Goal: Information Seeking & Learning: Learn about a topic

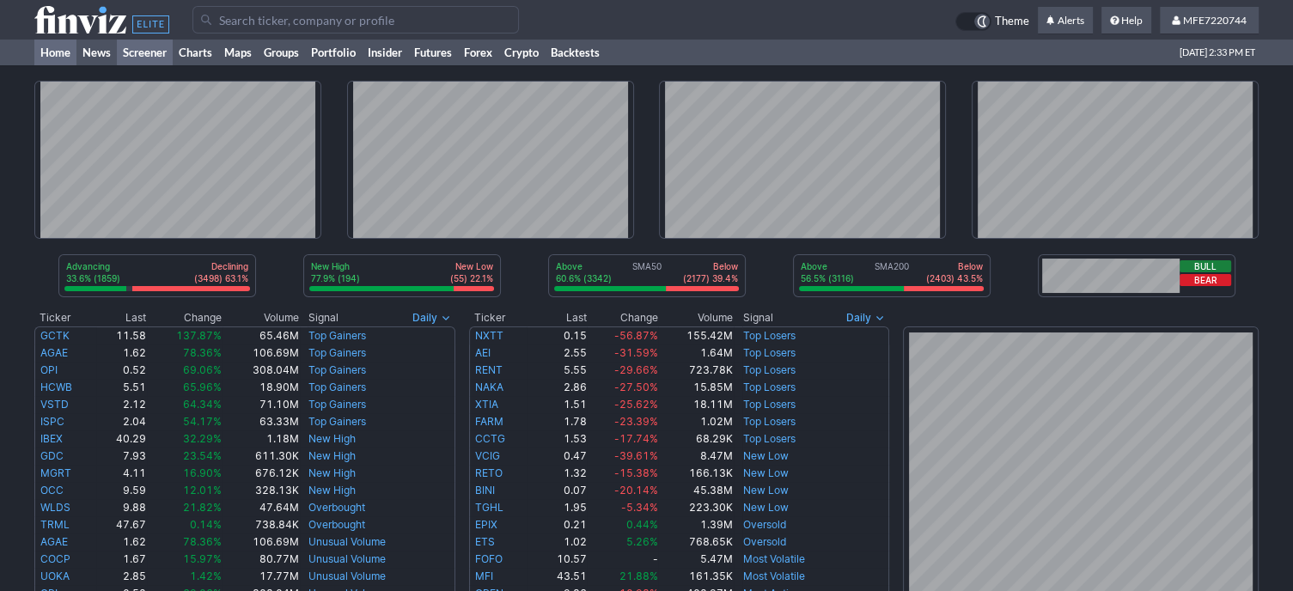
click at [162, 52] on link "Screener" at bounding box center [145, 53] width 56 height 26
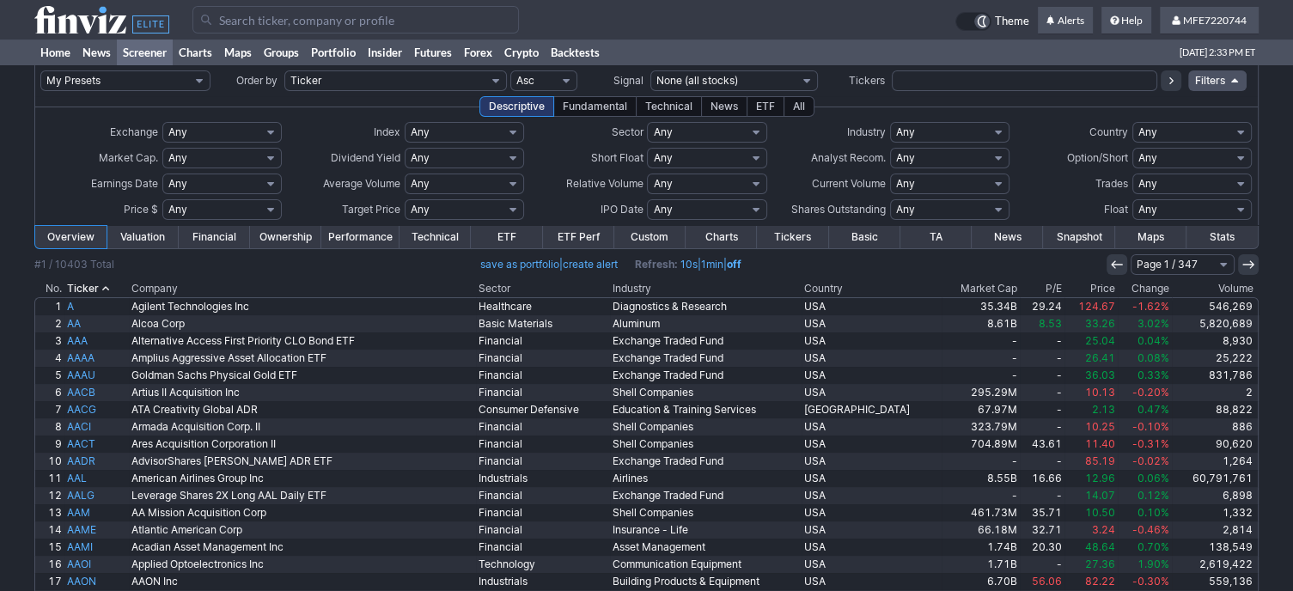
click at [518, 158] on select "Any None (0%) Positive (>0%) High (>5%) Very High (>10%) Over 1% Over 2% Over 3…" at bounding box center [464, 158] width 119 height 21
select select "veryhigh"
click at [405, 148] on select "Any None (0%) Positive (>0%) High (>5%) Very High (>10%) Over 1% Over 2% Over 3…" at bounding box center [464, 158] width 119 height 21
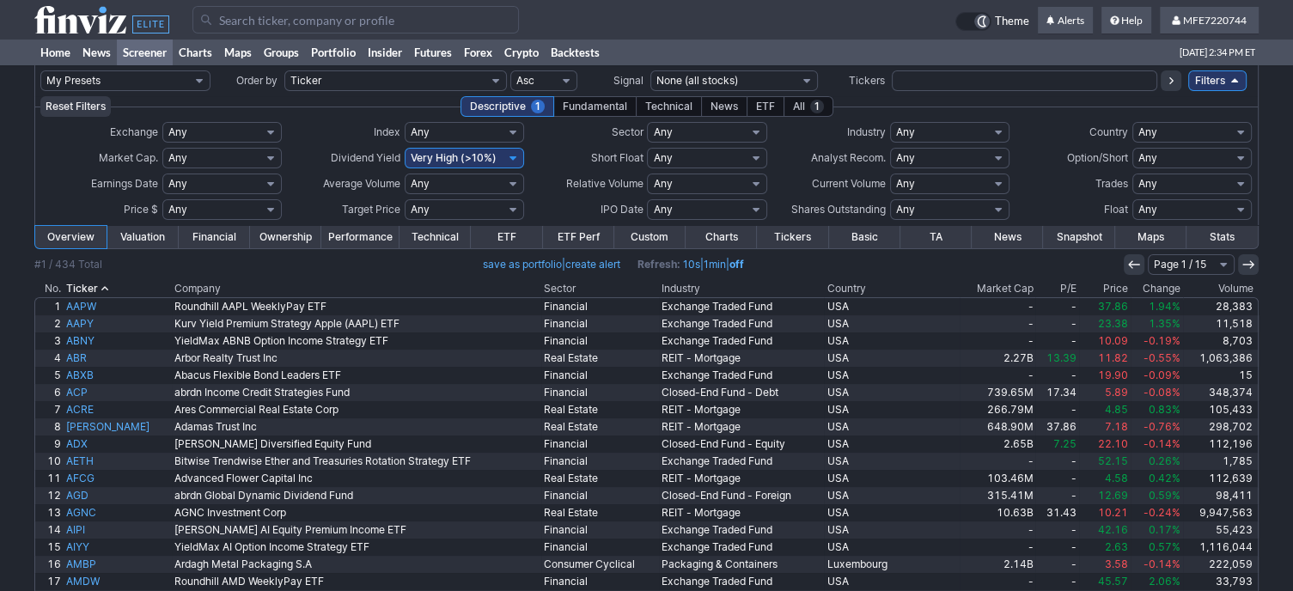
click at [245, 284] on th "Company" at bounding box center [357, 288] width 370 height 17
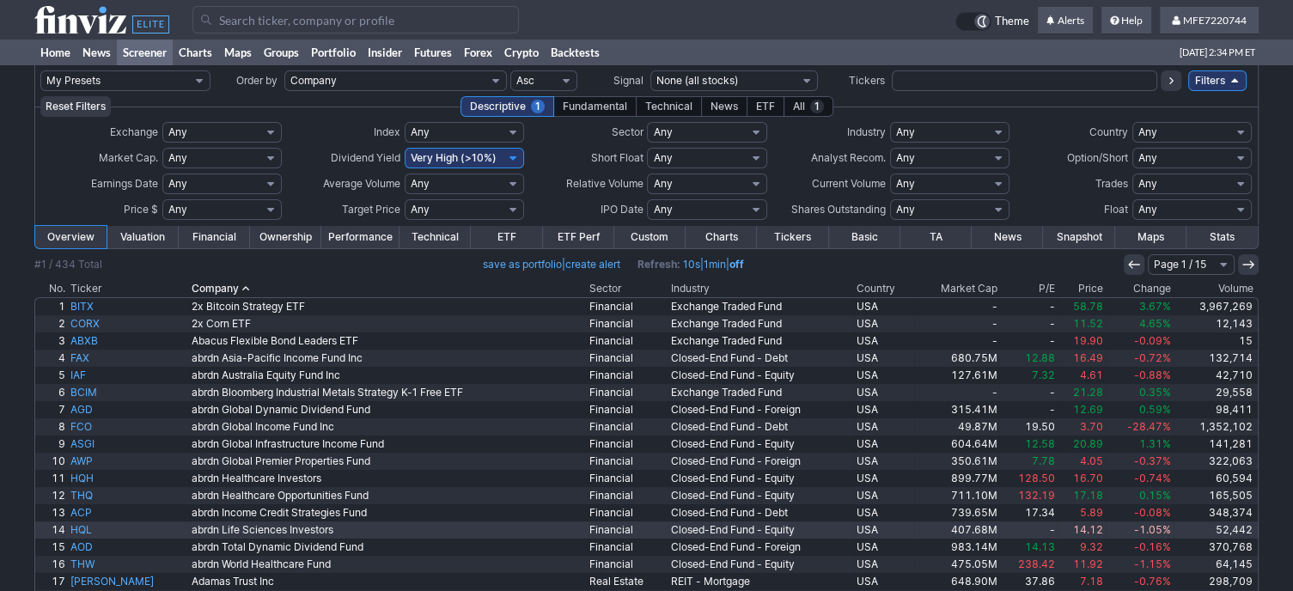
scroll to position [172, 0]
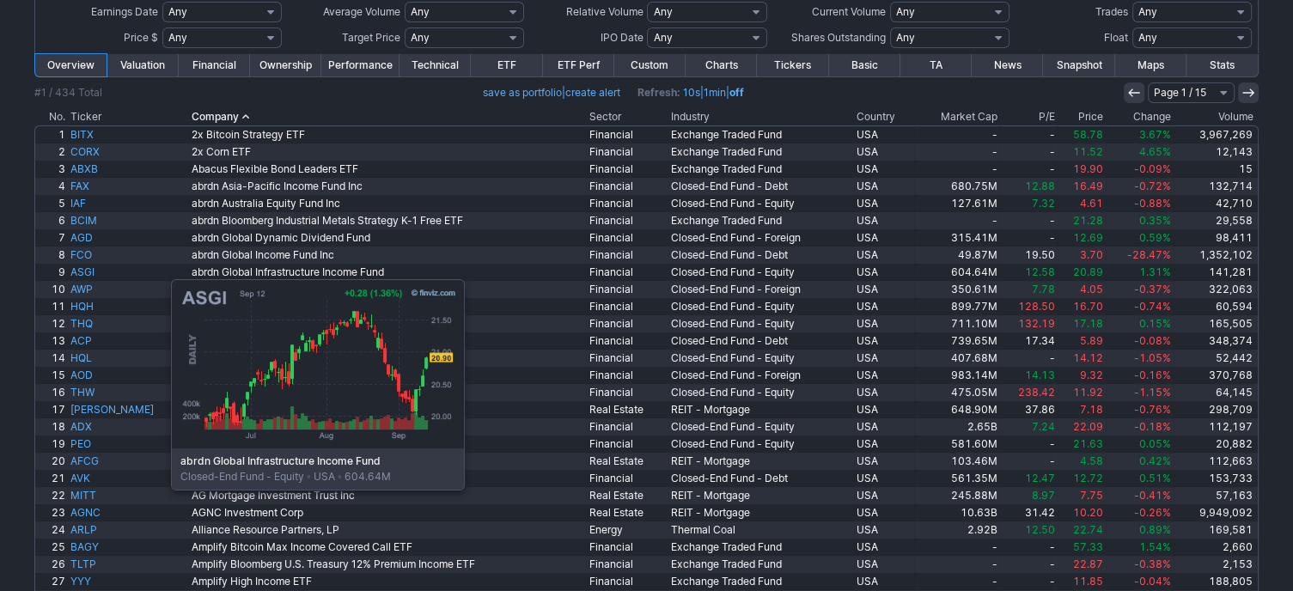
click at [189, 298] on link "abrdn Healthcare Investors" at bounding box center [388, 306] width 398 height 17
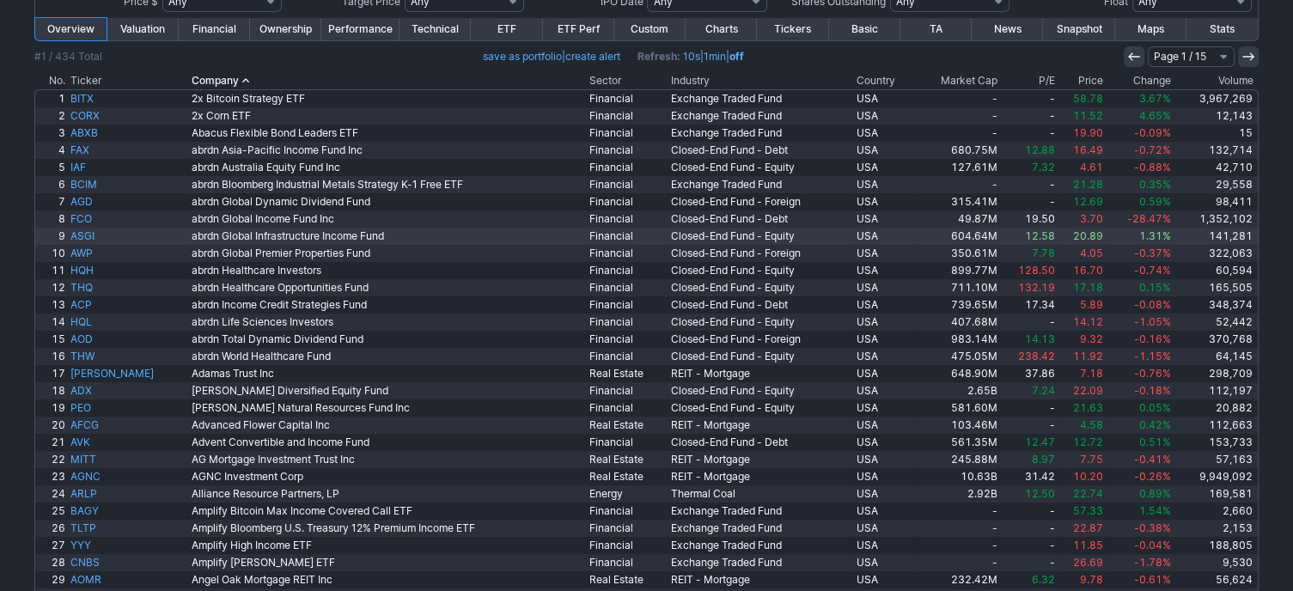
scroll to position [286, 0]
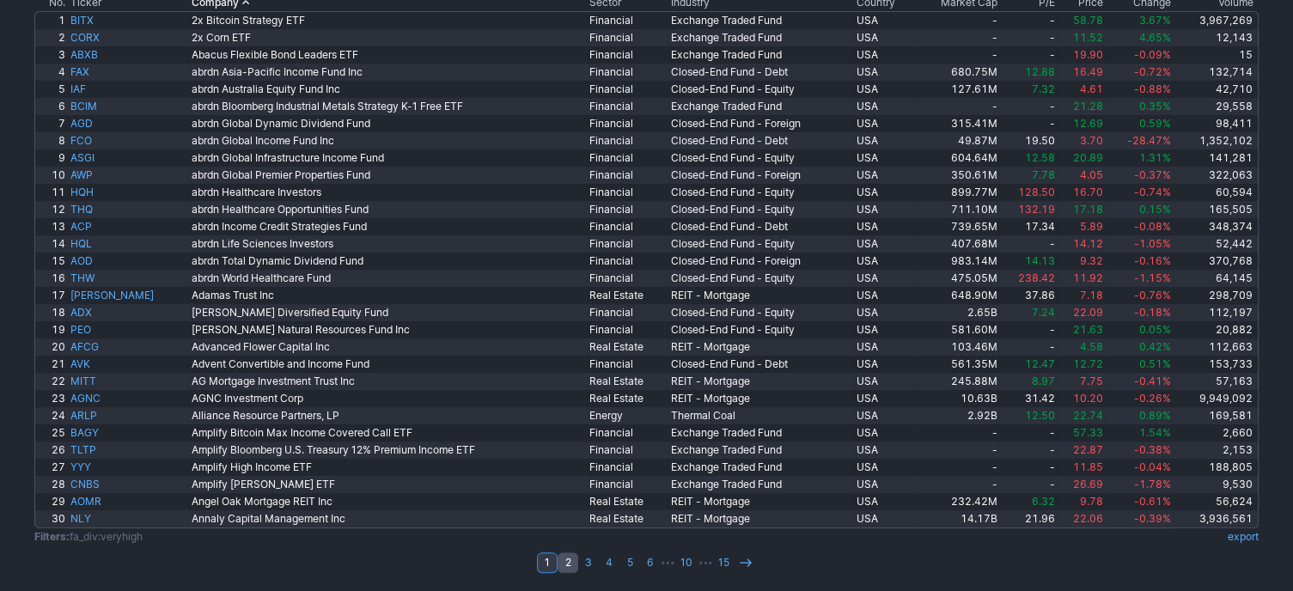
click at [573, 562] on link "2" at bounding box center [568, 563] width 21 height 21
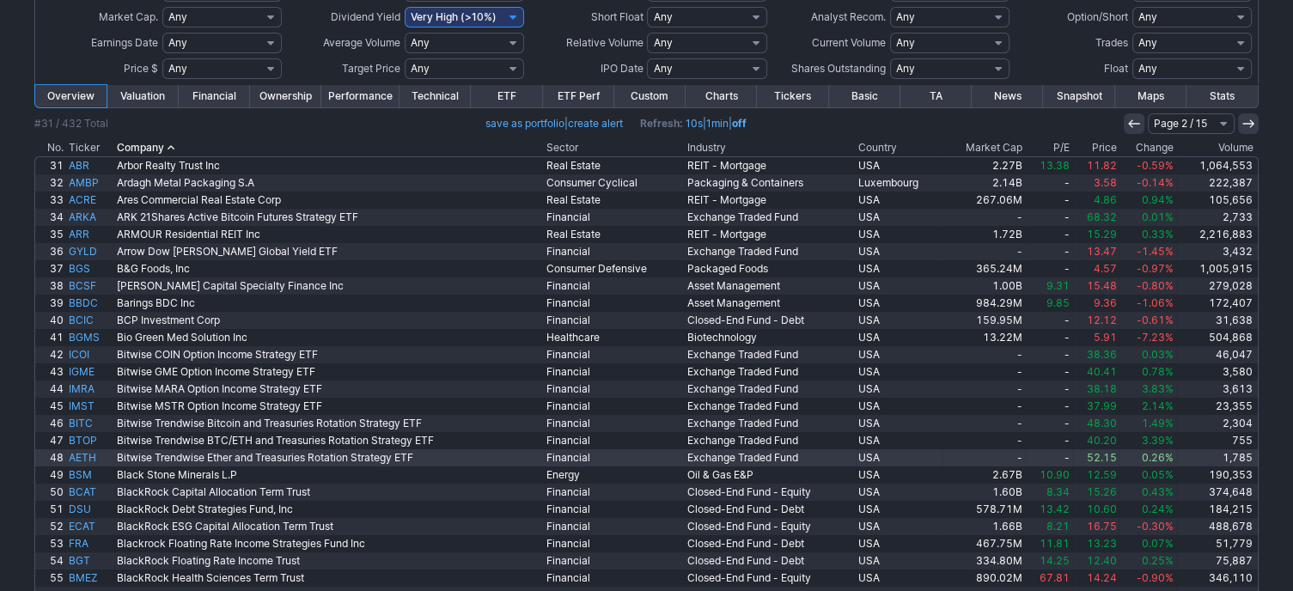
scroll to position [286, 0]
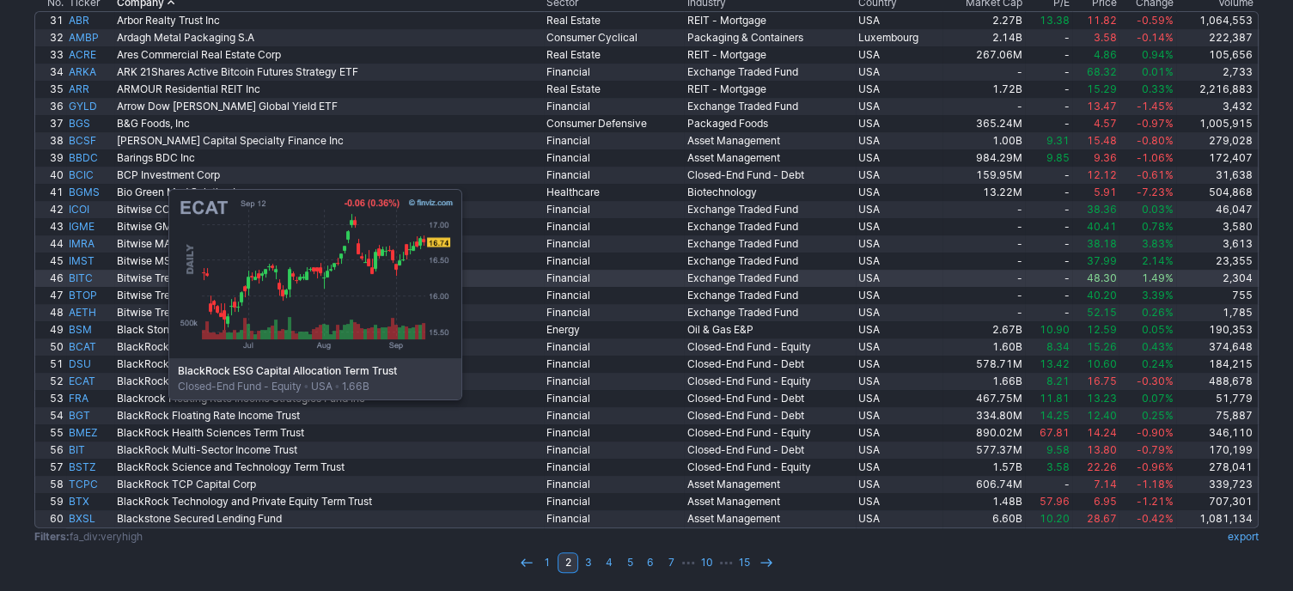
drag, startPoint x: 83, startPoint y: 377, endPoint x: 444, endPoint y: 276, distance: 375.8
click at [170, 405] on link "Blackrock Floating Rate Income Strategies Fund Inc" at bounding box center [328, 398] width 429 height 17
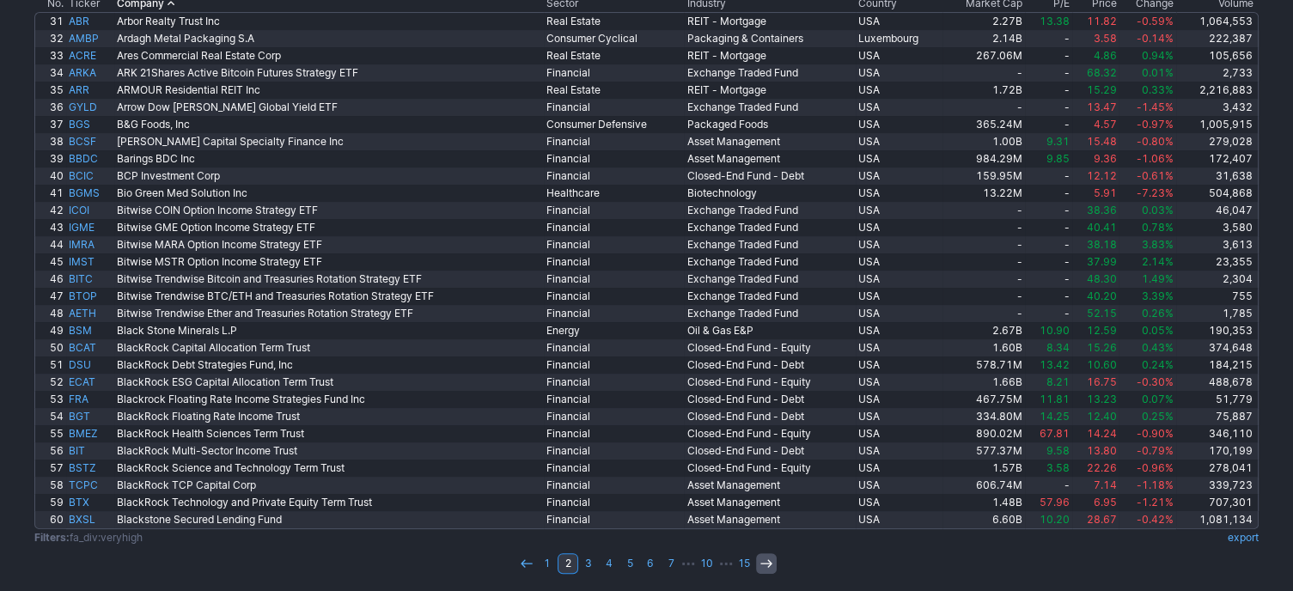
click at [767, 563] on use at bounding box center [766, 564] width 11 height 8
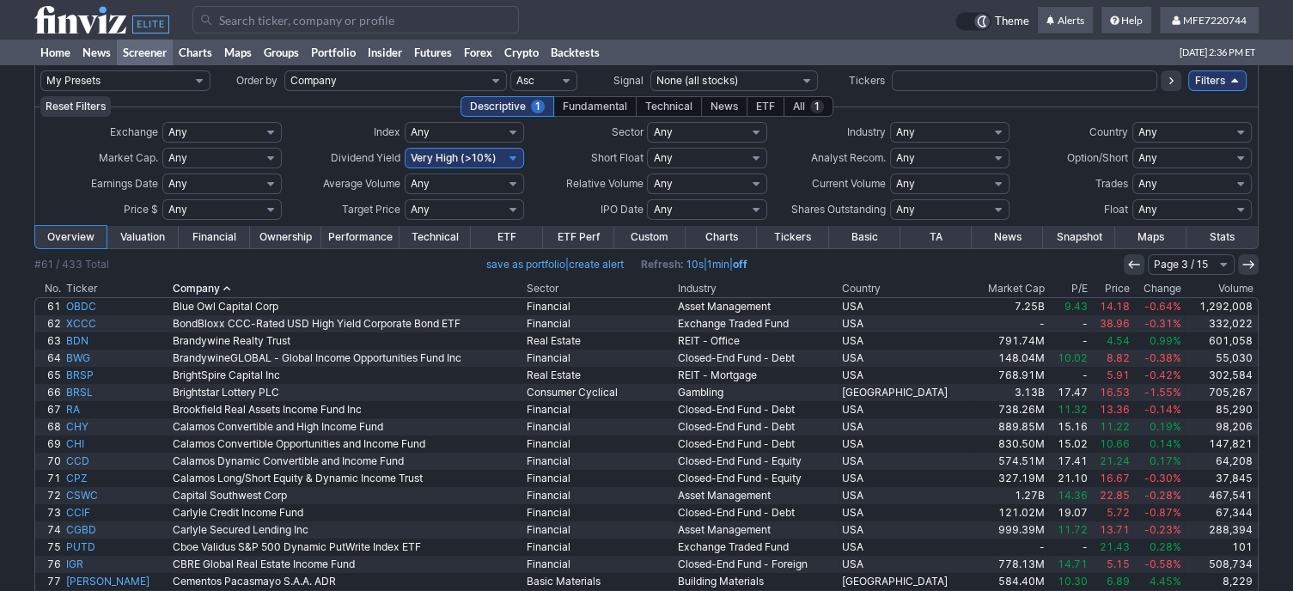
click at [998, 133] on select "Any Stocks only (ex-Funds) Exchange Traded Fund Advertising Agencies Aerospace …" at bounding box center [949, 132] width 119 height 21
click at [997, 133] on select "Any Stocks only (ex-Funds) Exchange Traded Fund Advertising Agencies Aerospace …" at bounding box center [949, 132] width 119 height 21
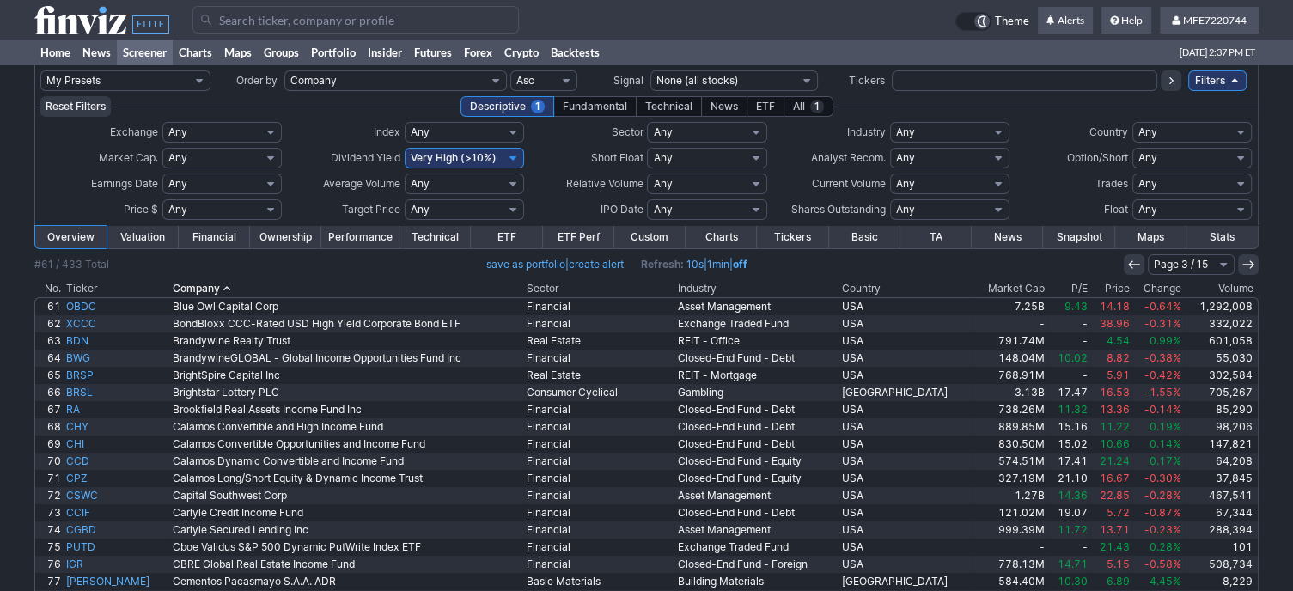
click at [997, 133] on select "Any Stocks only (ex-Funds) Exchange Traded Fund Advertising Agencies Aerospace …" at bounding box center [949, 132] width 119 height 21
click at [988, 131] on select "Any Stocks only (ex-Funds) Exchange Traded Fund Advertising Agencies Aerospace …" at bounding box center [949, 132] width 119 height 21
click at [755, 137] on select "Any Basic Materials Communication Services Consumer Cyclical Consumer Defensive…" at bounding box center [706, 132] width 119 height 21
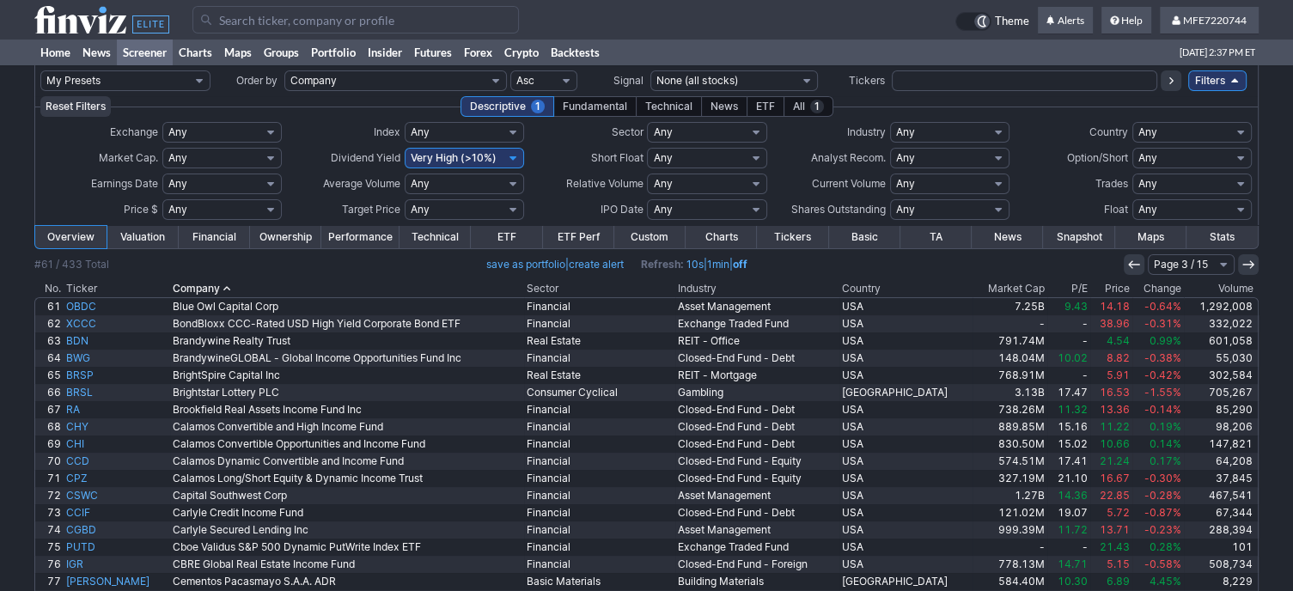
click at [1000, 131] on select "Any Stocks only (ex-Funds) Exchange Traded Fund Advertising Agencies Aerospace …" at bounding box center [949, 132] width 119 height 21
click at [1038, 118] on div "Exchange Any AMEX CBOE NASDAQ NYSE Custom Index" at bounding box center [646, 171] width 1225 height 108
click at [1000, 135] on select "Any Stocks only (ex-Funds) Exchange Traded Fund Advertising Agencies Aerospace …" at bounding box center [949, 132] width 119 height 21
select select "exchangetradedfund"
click at [890, 122] on select "Any Stocks only (ex-Funds) Exchange Traded Fund Advertising Agencies Aerospace …" at bounding box center [949, 132] width 119 height 21
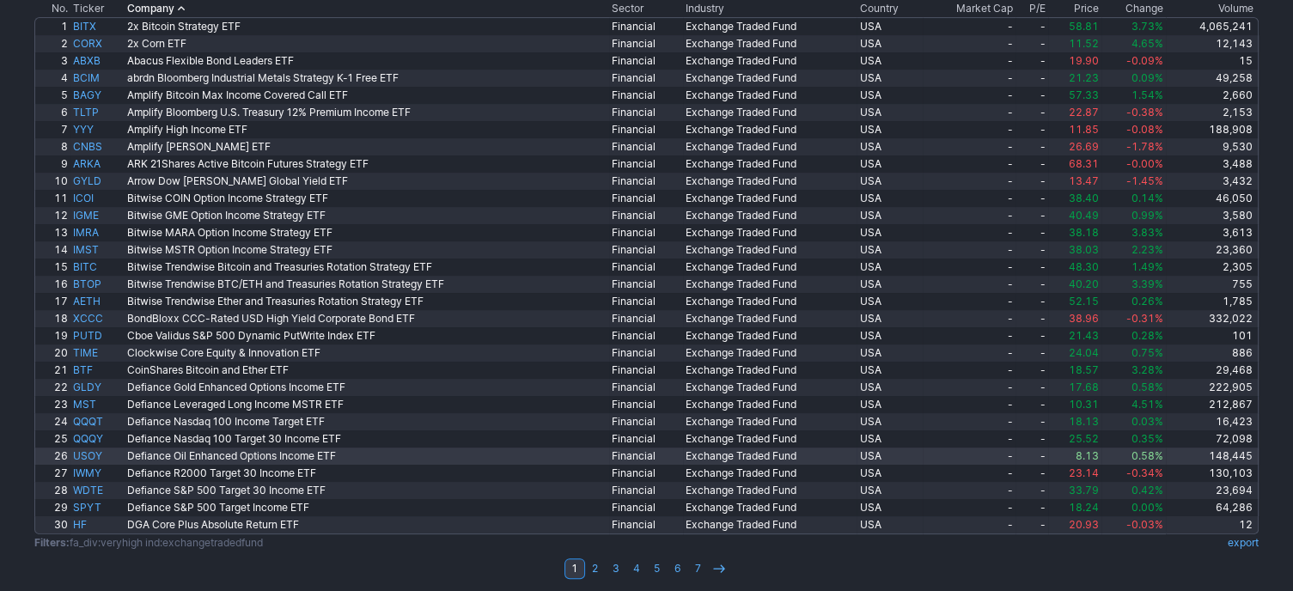
scroll to position [286, 0]
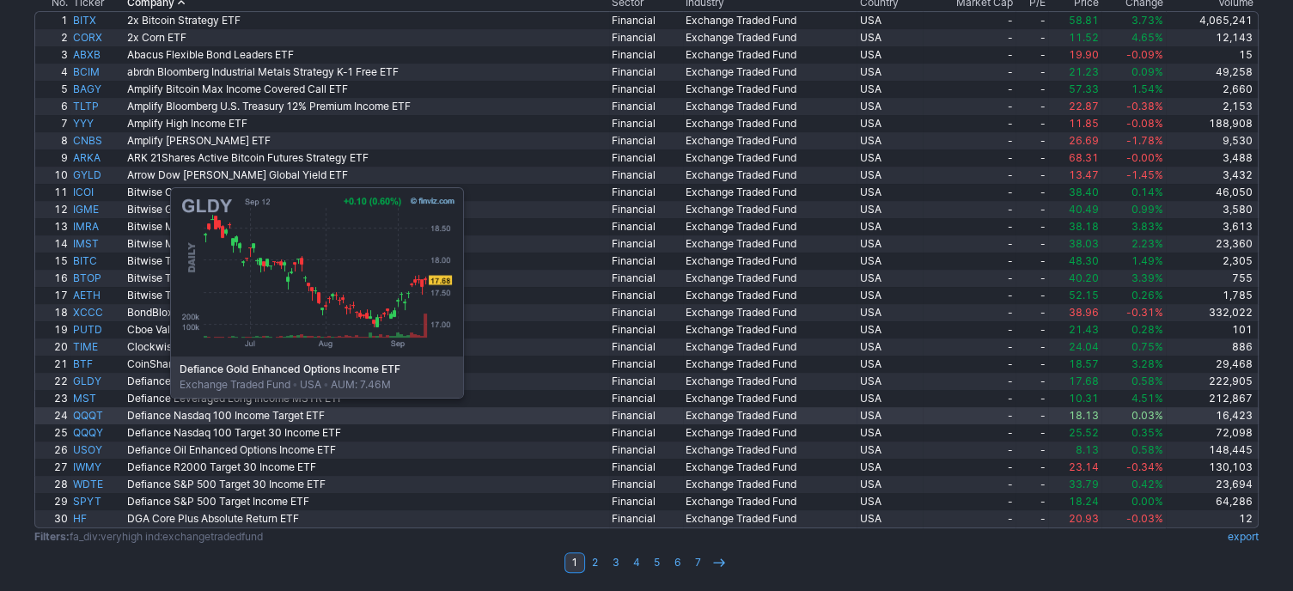
click at [167, 401] on link "Defiance Leveraged Long Income MSTR ETF" at bounding box center [367, 398] width 485 height 17
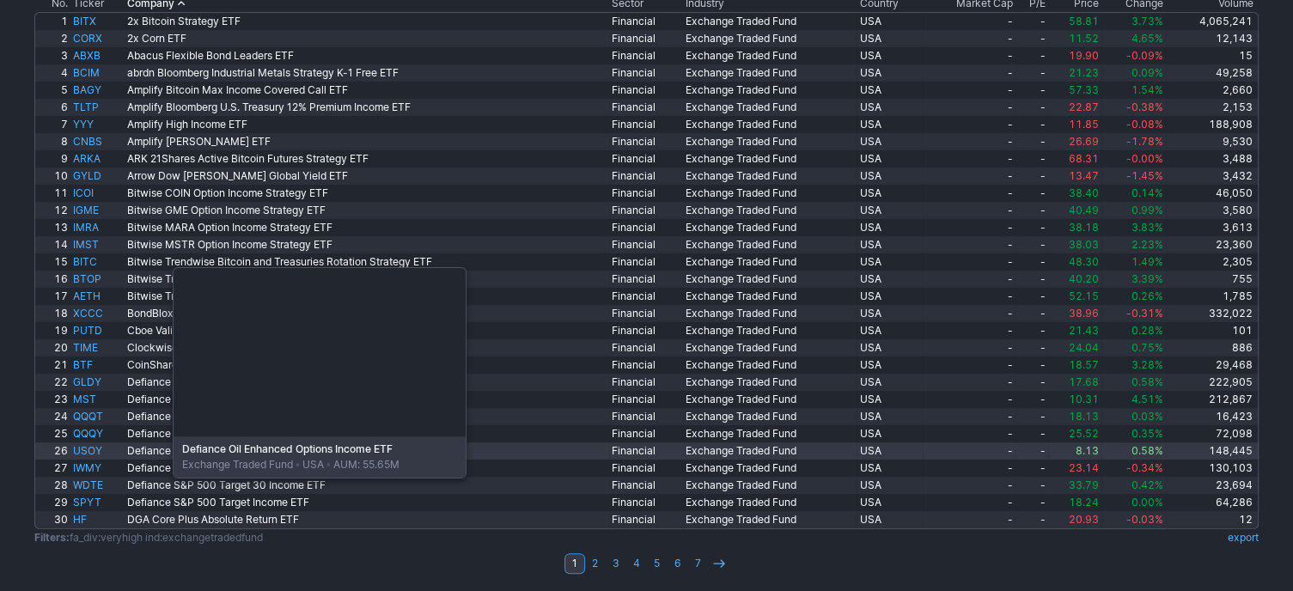
scroll to position [286, 0]
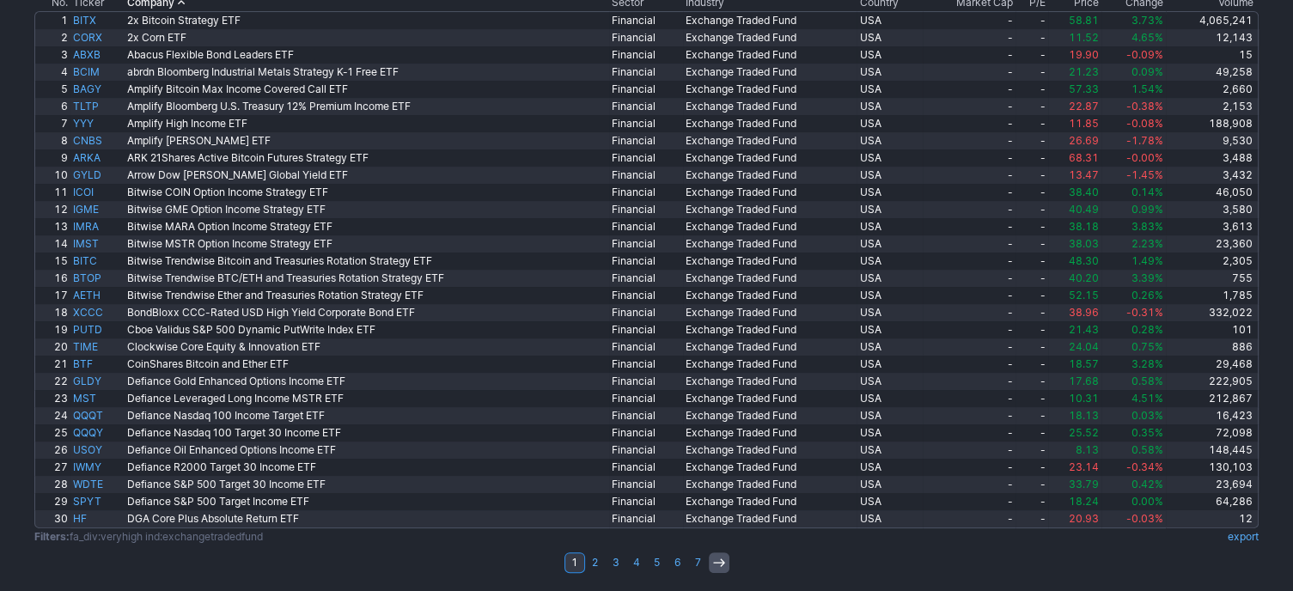
click at [719, 564] on icon at bounding box center [719, 563] width 14 height 14
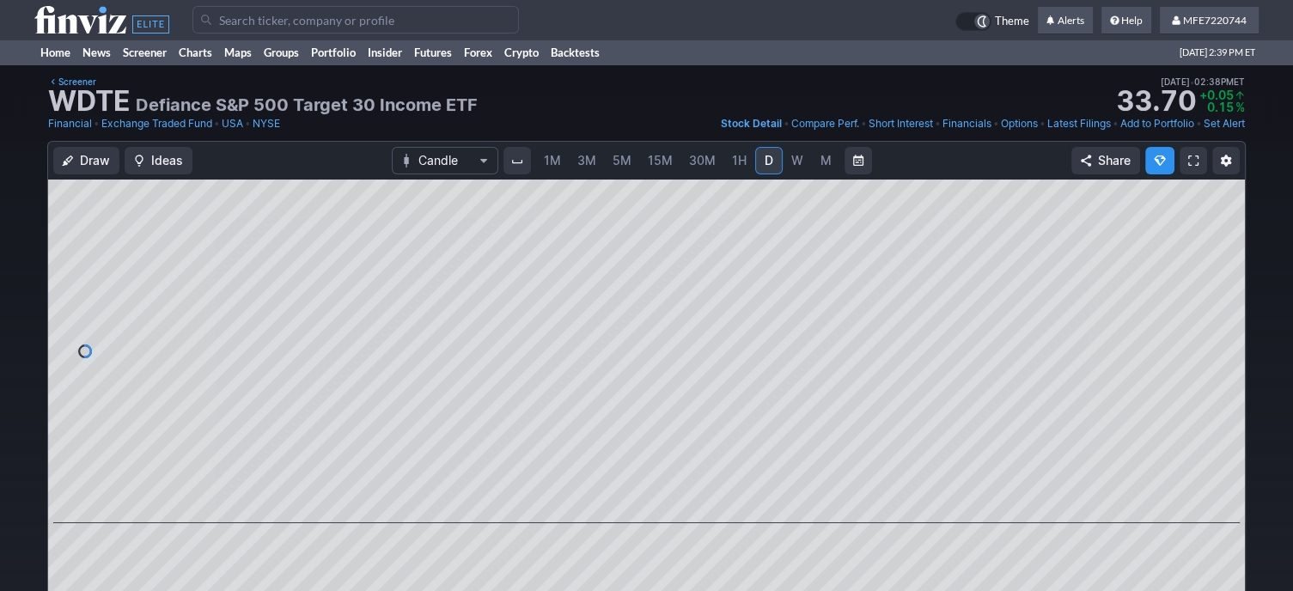
click at [488, 171] on div "Draw Ideas Candle 1M 3M 5M 15M 30M 1H D W M Share" at bounding box center [646, 384] width 1197 height 485
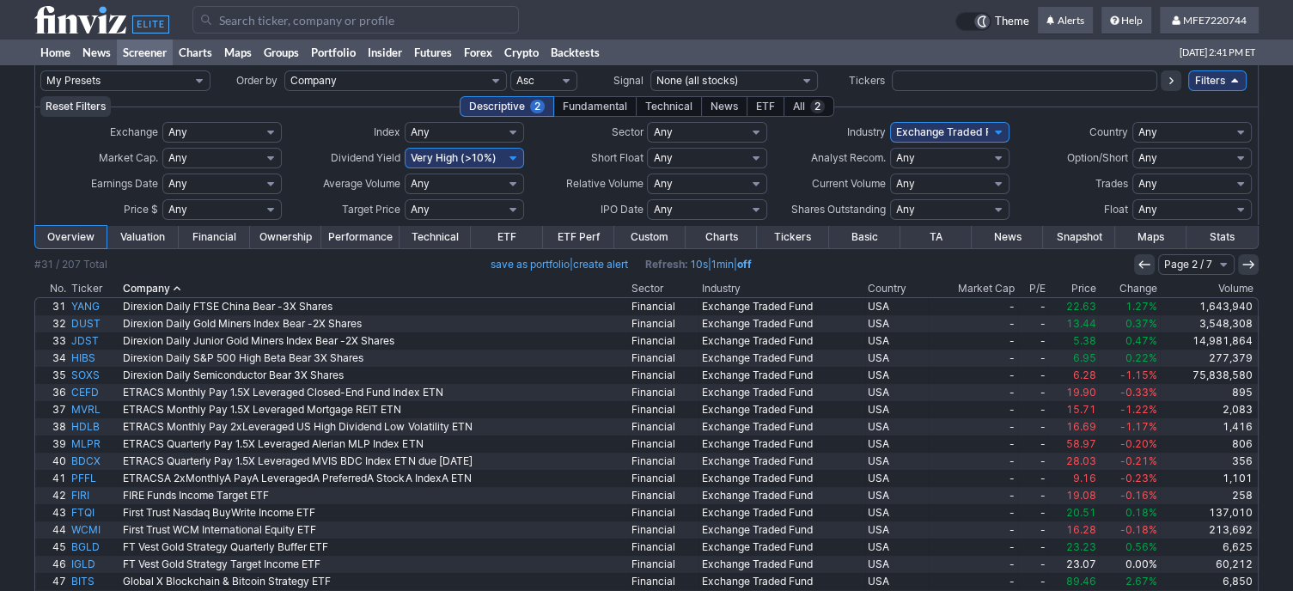
click at [512, 184] on select "Any Under 50K Under 100K Under 500K Under 750K Under 1M Over 50K Over 100K Over…" at bounding box center [464, 184] width 119 height 21
click at [890, 23] on div at bounding box center [574, 20] width 763 height 28
click at [519, 23] on input "Search" at bounding box center [356, 20] width 327 height 28
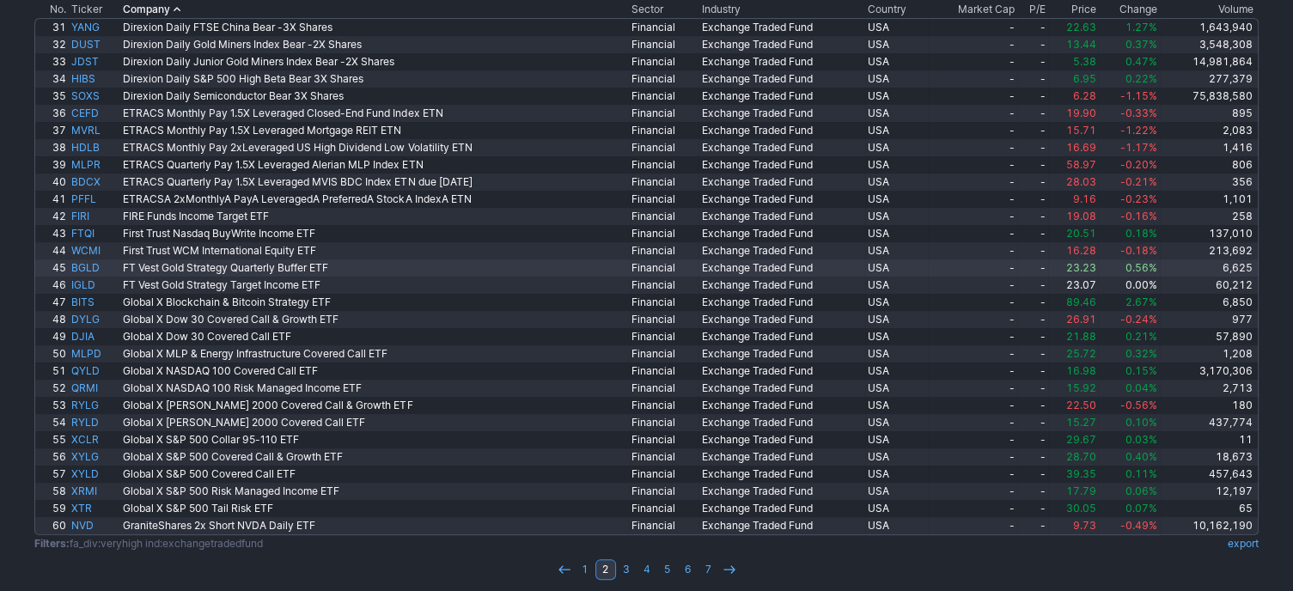
scroll to position [286, 0]
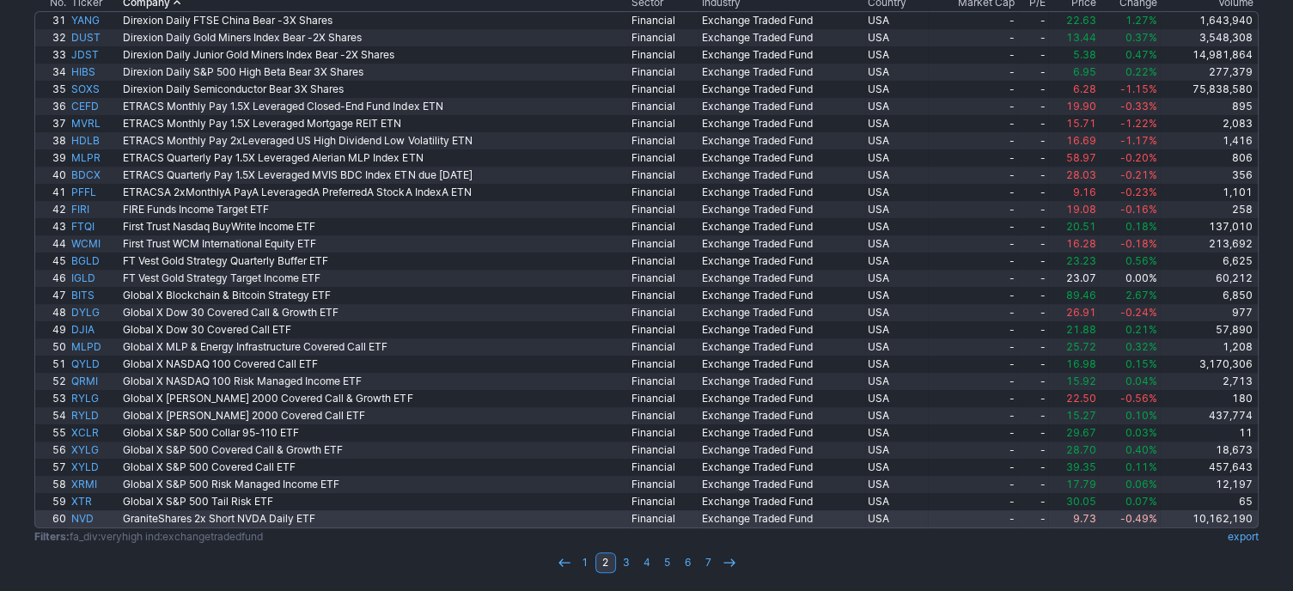
drag, startPoint x: 735, startPoint y: 560, endPoint x: 735, endPoint y: 511, distance: 49.0
click at [735, 560] on icon at bounding box center [730, 563] width 14 height 14
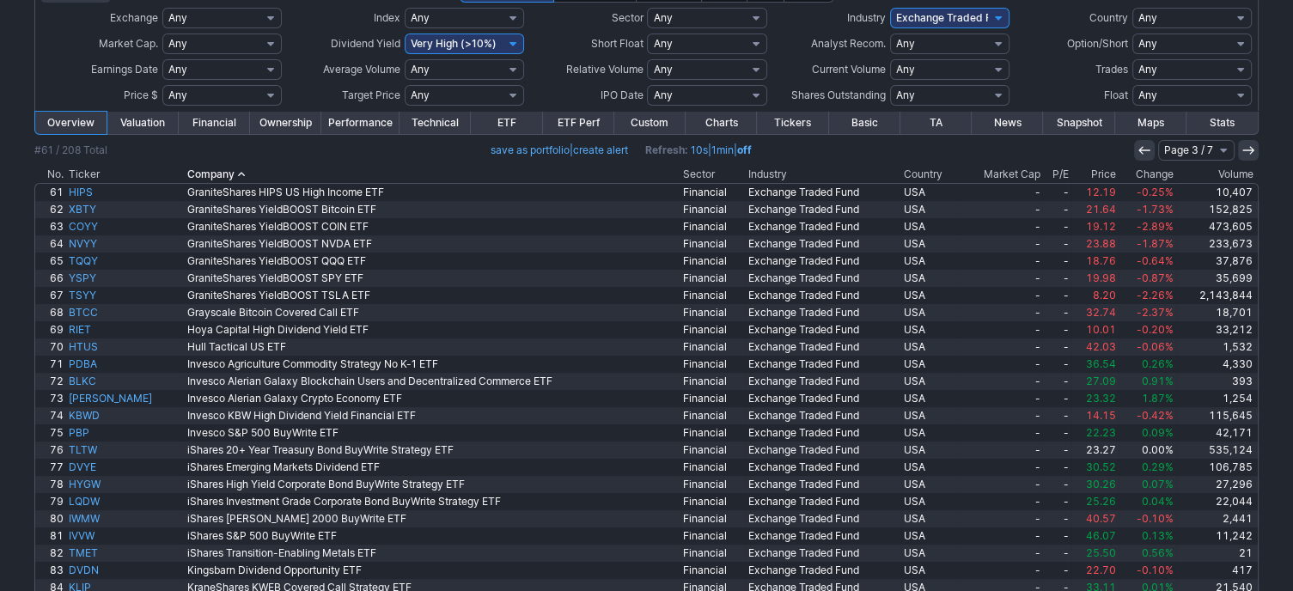
scroll to position [286, 0]
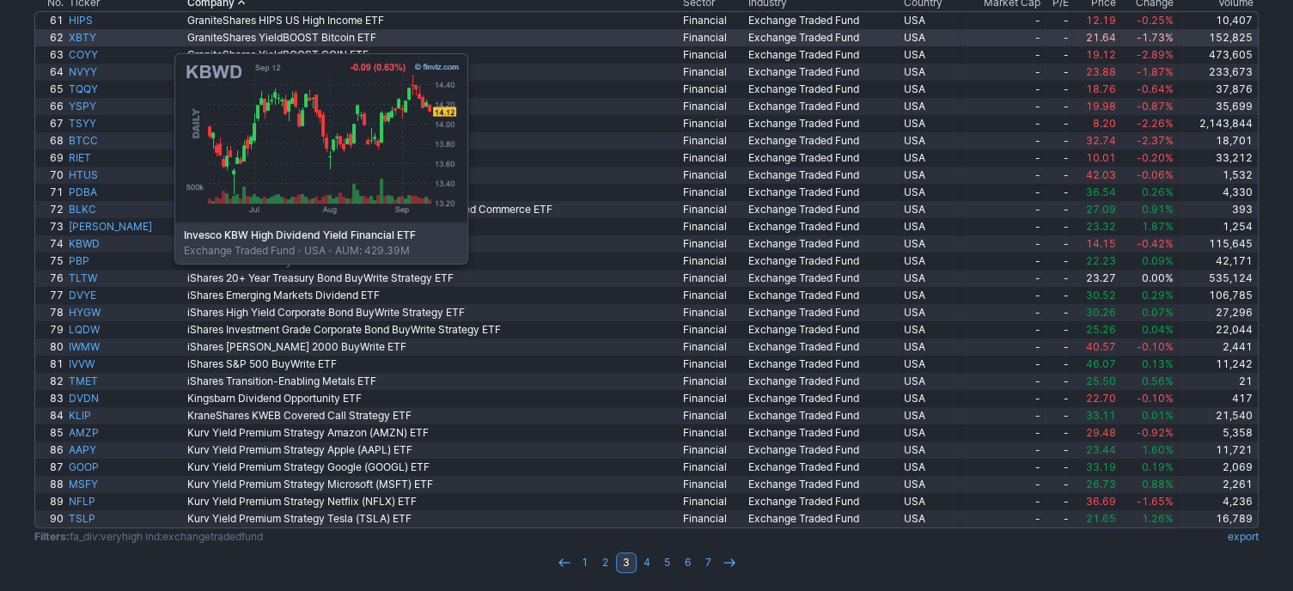
click at [185, 267] on tbody "61 HIPS GraniteShares HIPS US High Income ETF Financial Exchange Traded Fund US…" at bounding box center [646, 269] width 1225 height 517
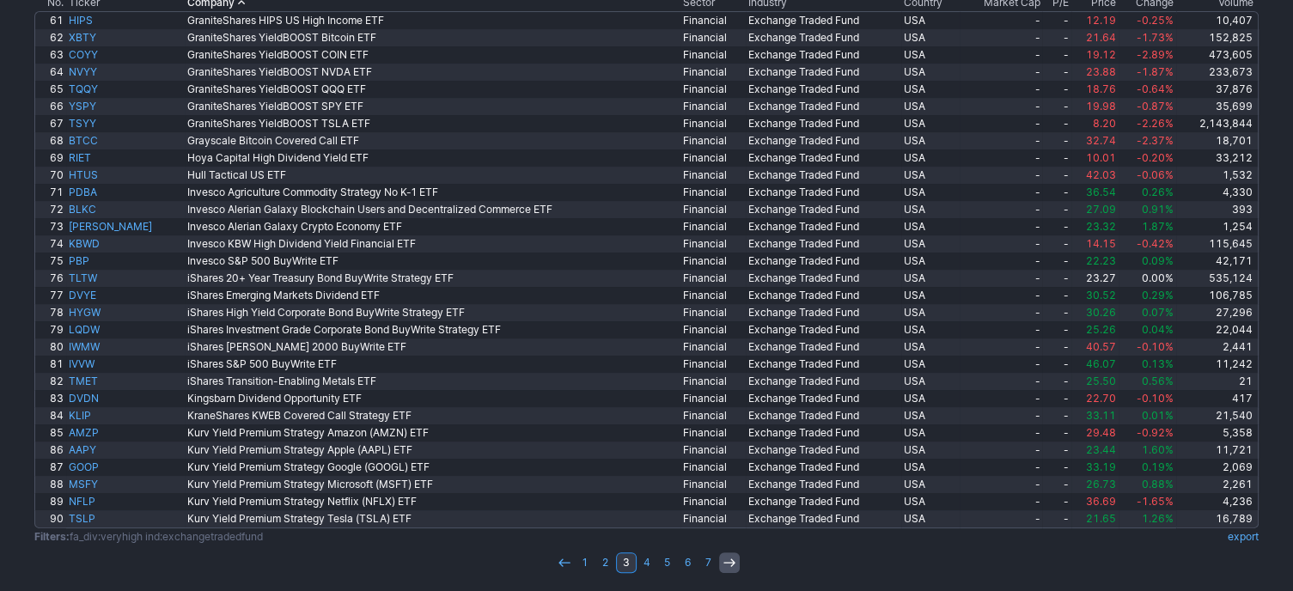
click at [728, 566] on icon at bounding box center [730, 563] width 14 height 14
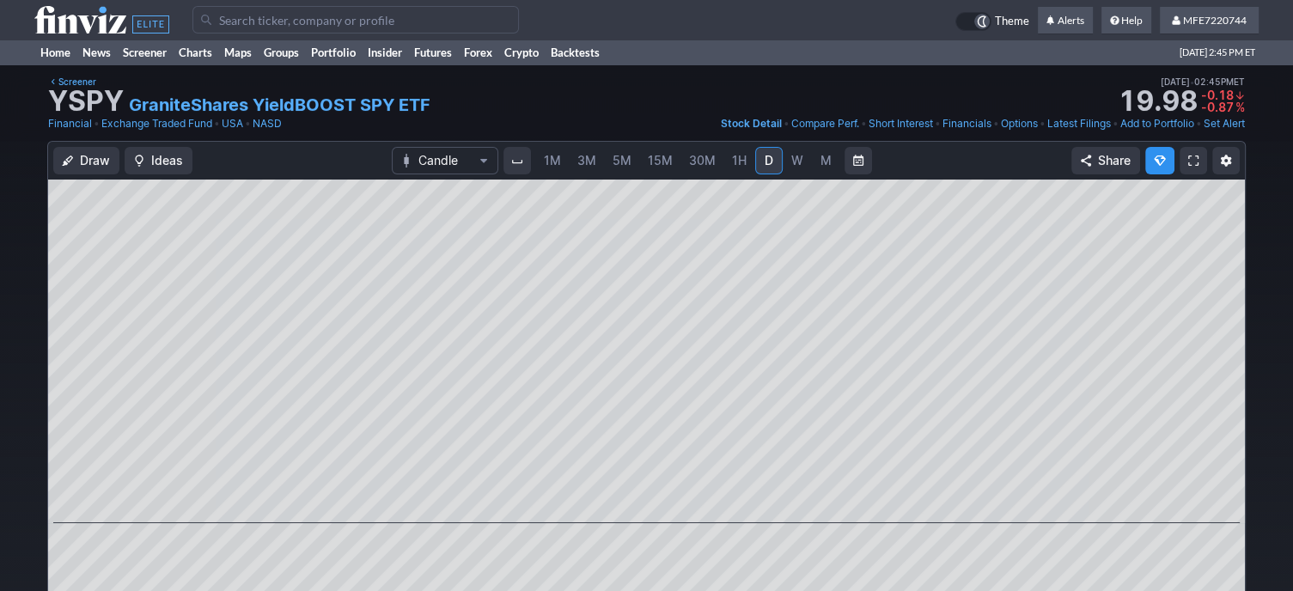
click at [1162, 122] on link "Add to Portfolio" at bounding box center [1158, 123] width 74 height 17
click at [1129, 125] on link "Add to Portfolio" at bounding box center [1158, 123] width 74 height 17
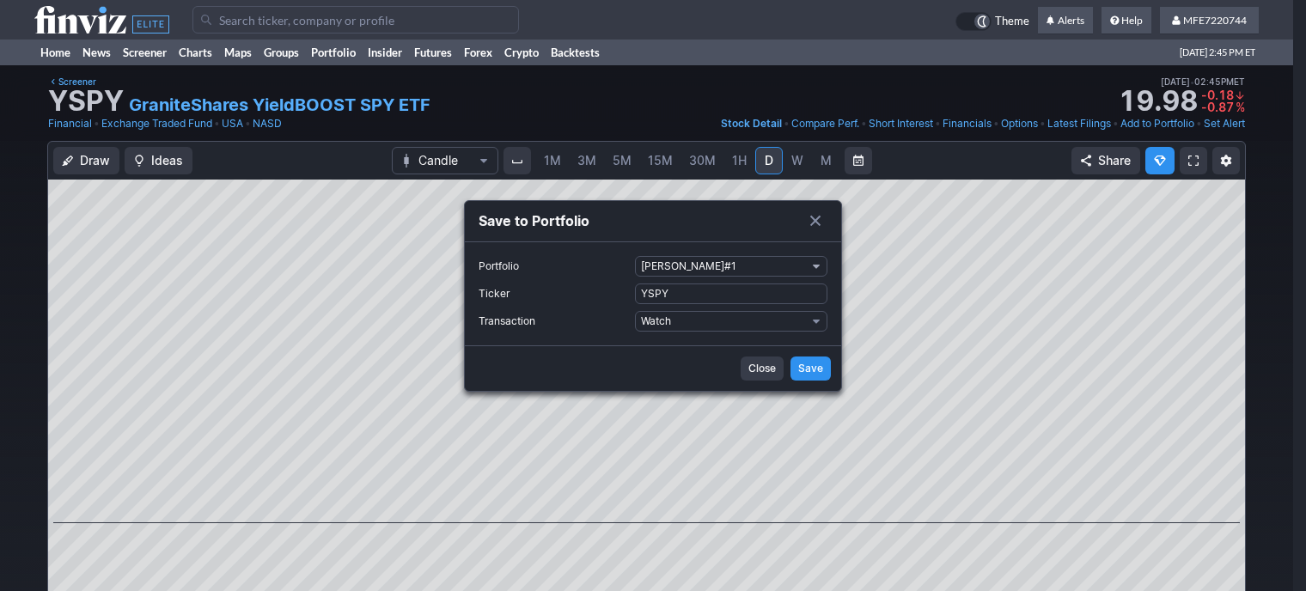
click at [823, 260] on button "manuel#1" at bounding box center [731, 266] width 193 height 21
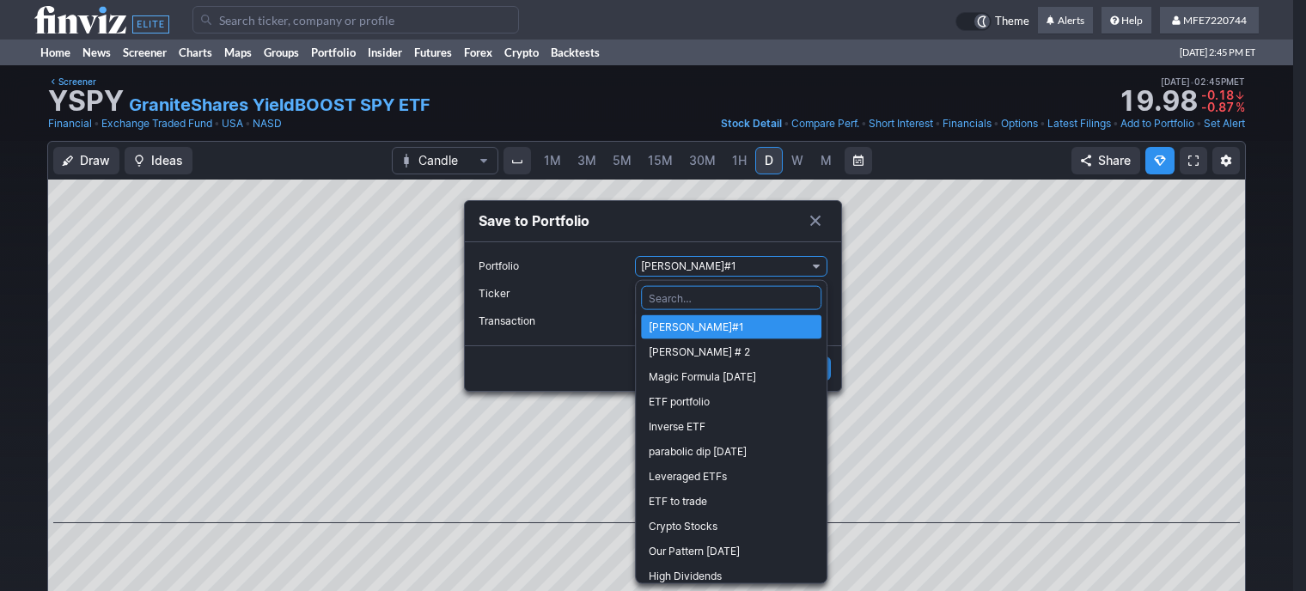
click at [821, 267] on div at bounding box center [653, 295] width 1306 height 591
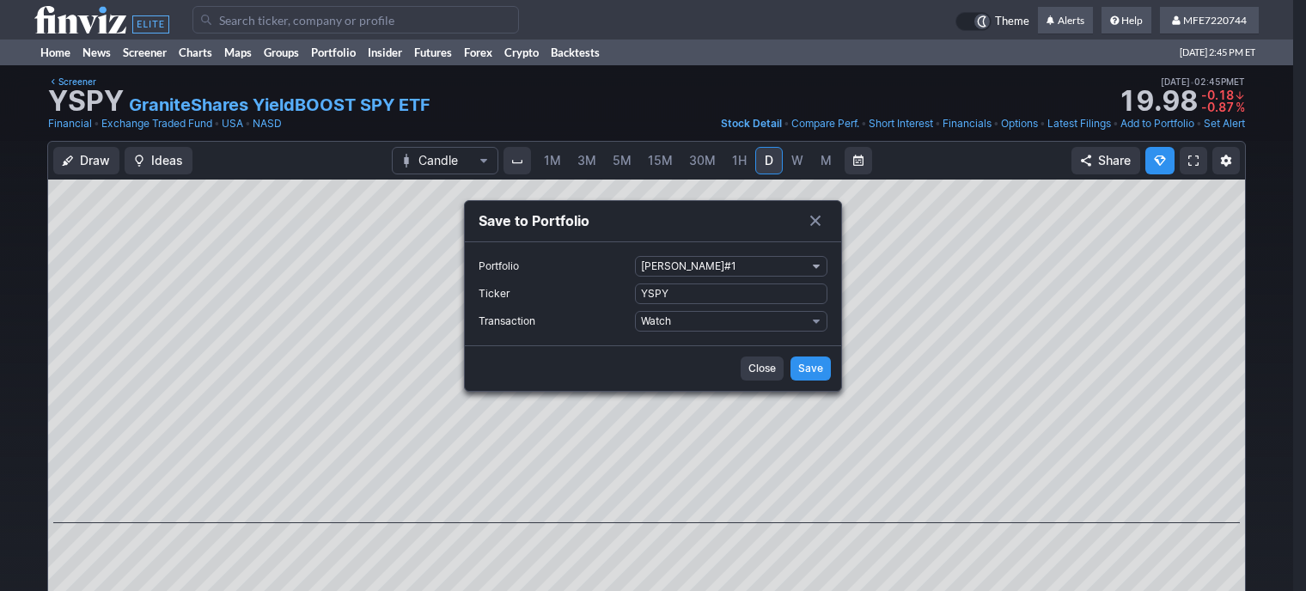
click at [821, 267] on span "Portfolio" at bounding box center [816, 267] width 10 height 14
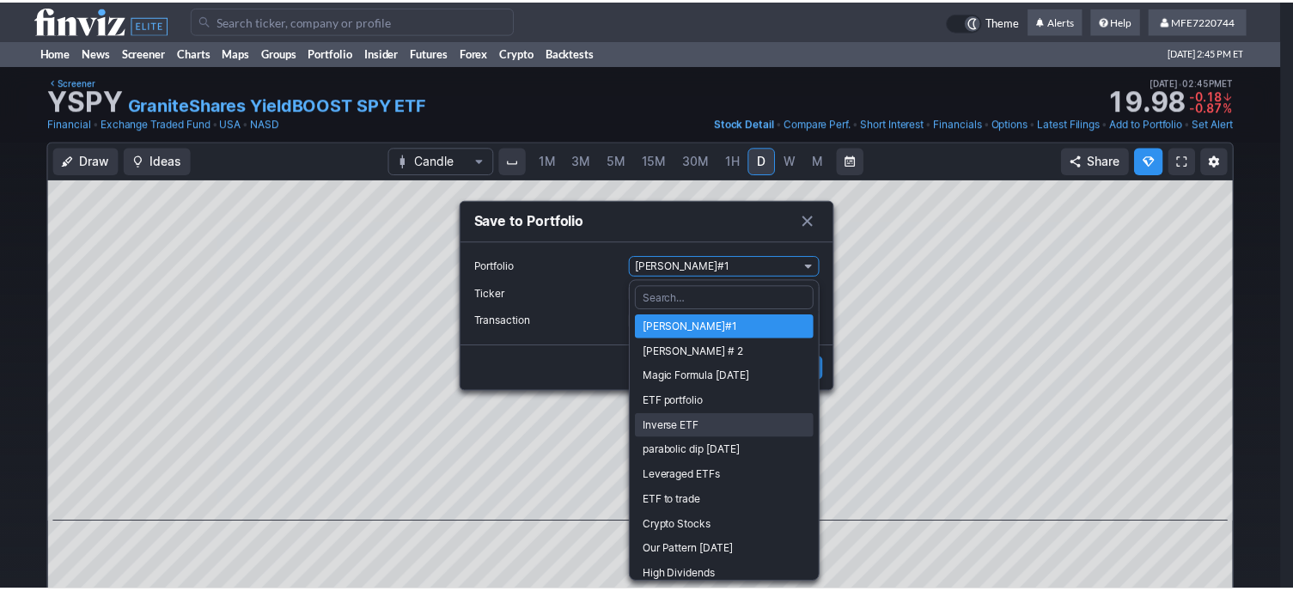
scroll to position [84, 0]
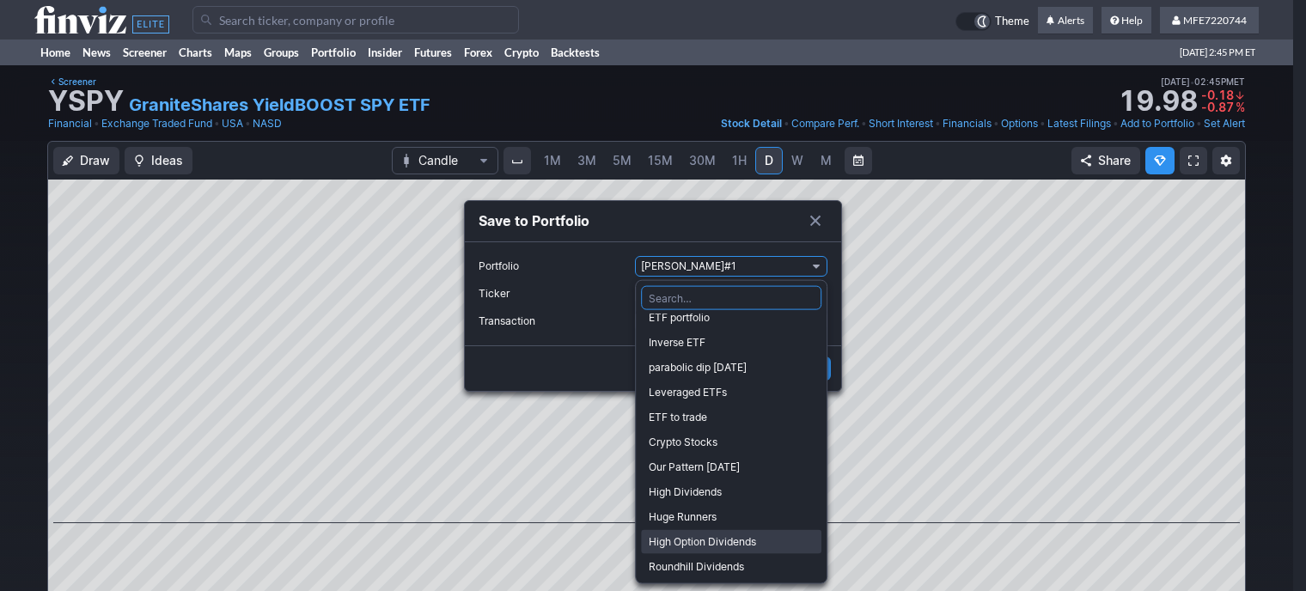
click at [714, 539] on span "High Option Dividends" at bounding box center [731, 542] width 165 height 17
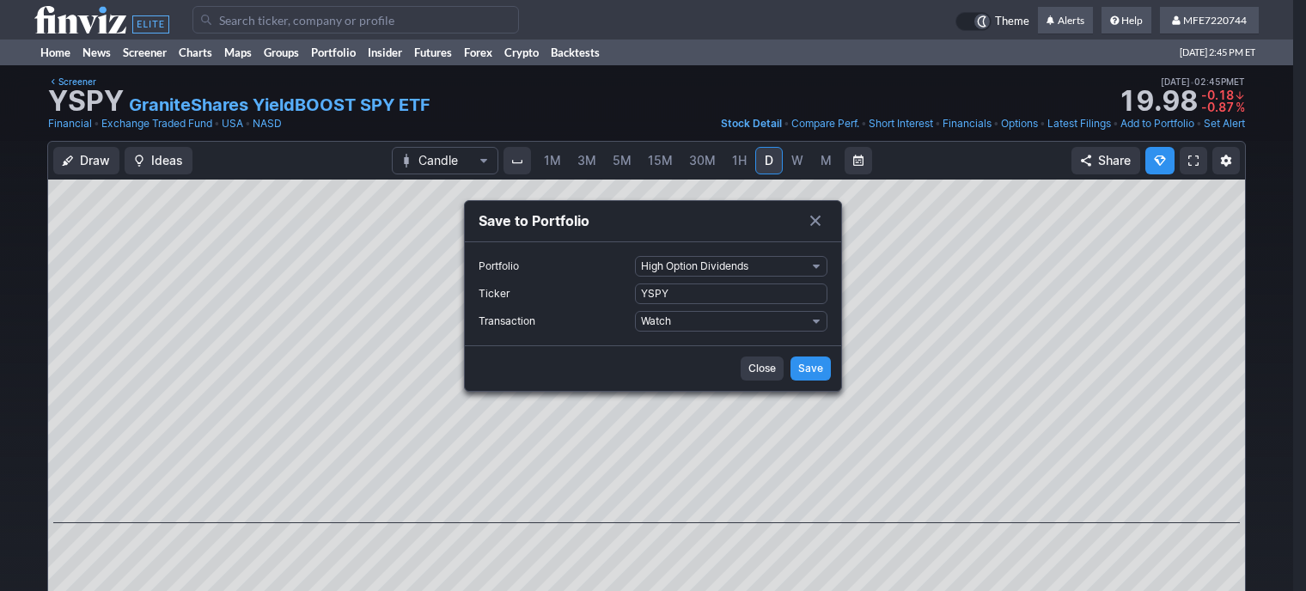
click at [815, 364] on span "Save" at bounding box center [810, 368] width 25 height 17
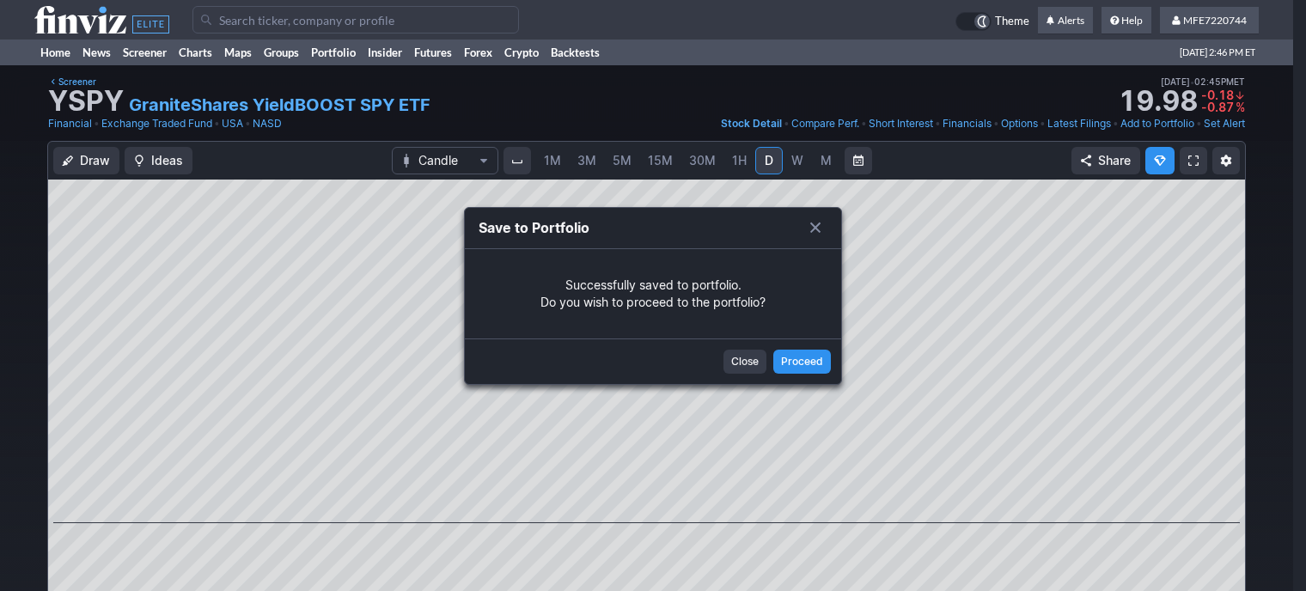
click at [759, 359] on span "Close" at bounding box center [745, 361] width 28 height 17
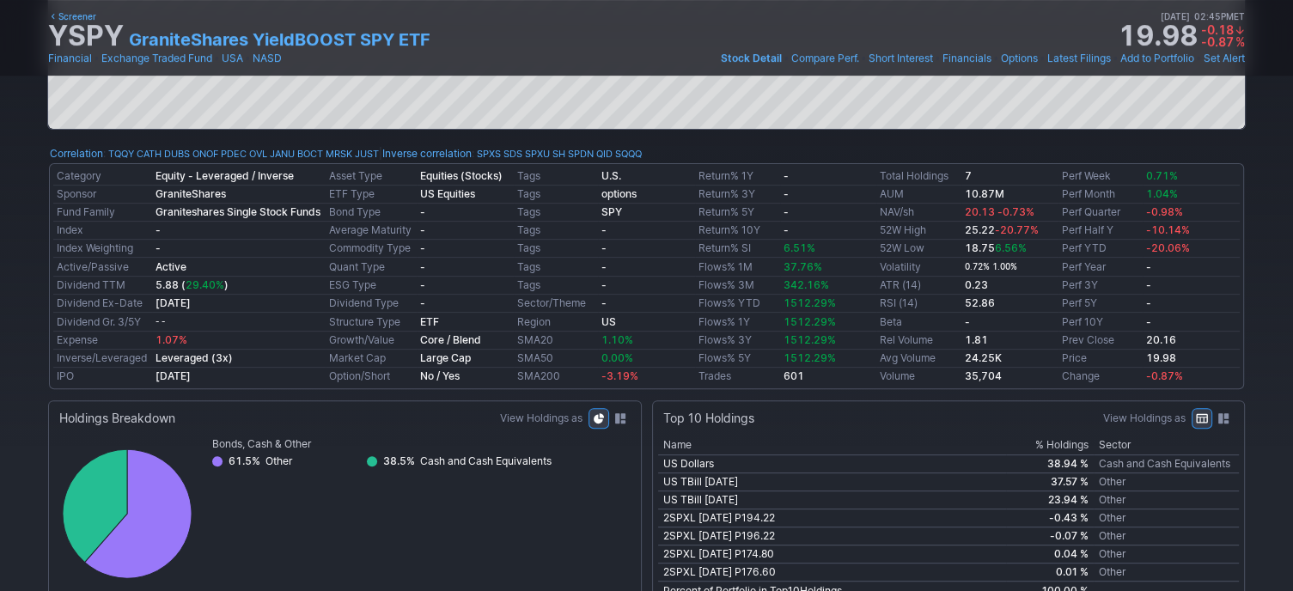
scroll to position [516, 0]
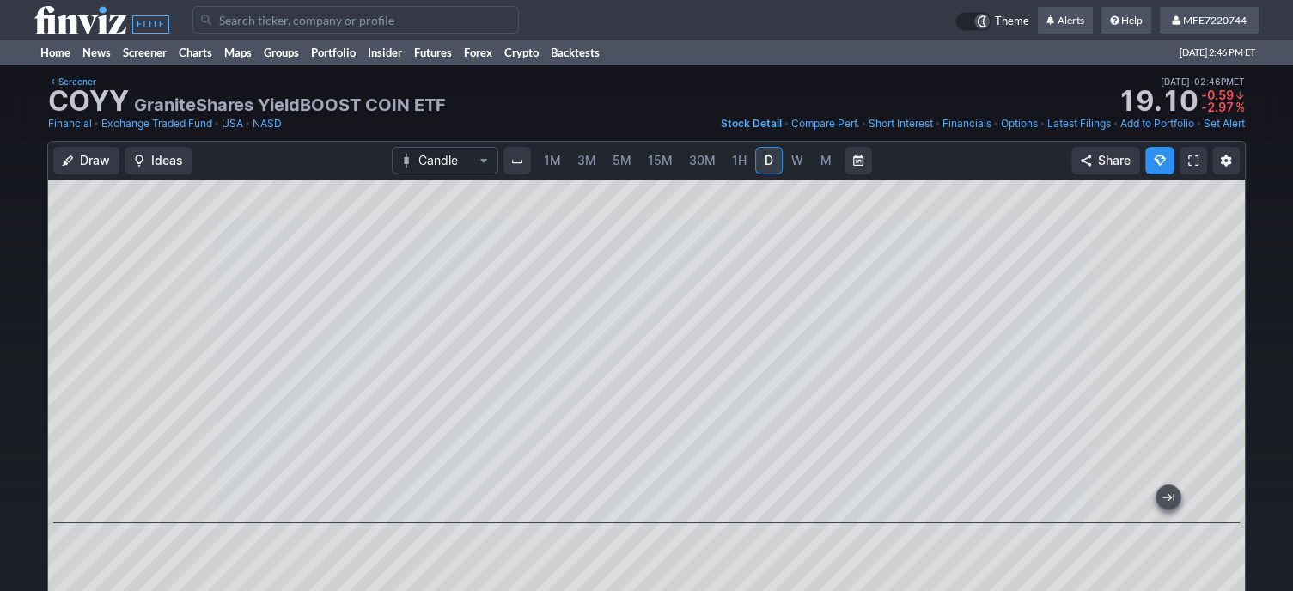
click at [1132, 130] on link "Add to Portfolio" at bounding box center [1158, 123] width 74 height 17
click at [1137, 126] on link "Add to Portfolio" at bounding box center [1158, 123] width 74 height 17
click at [1147, 128] on link "Add to Portfolio" at bounding box center [1158, 123] width 74 height 17
click at [1147, 130] on link "Add to Portfolio" at bounding box center [1158, 123] width 74 height 17
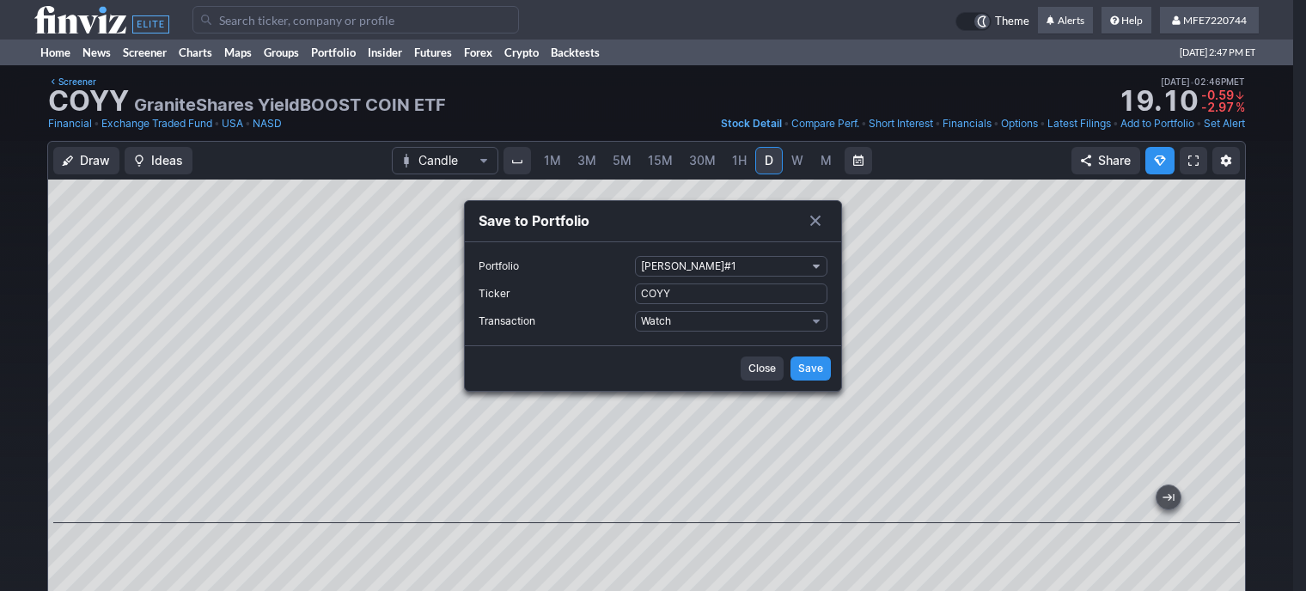
click at [820, 264] on span "Portfolio" at bounding box center [816, 267] width 10 height 14
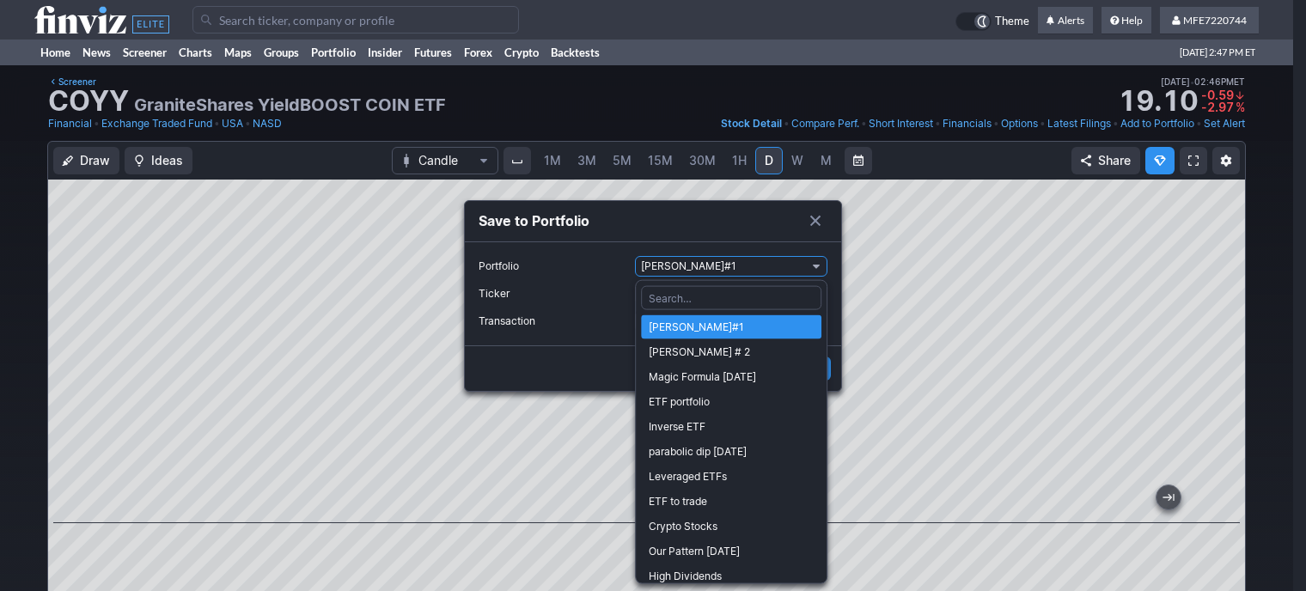
click at [957, 85] on div at bounding box center [653, 295] width 1306 height 591
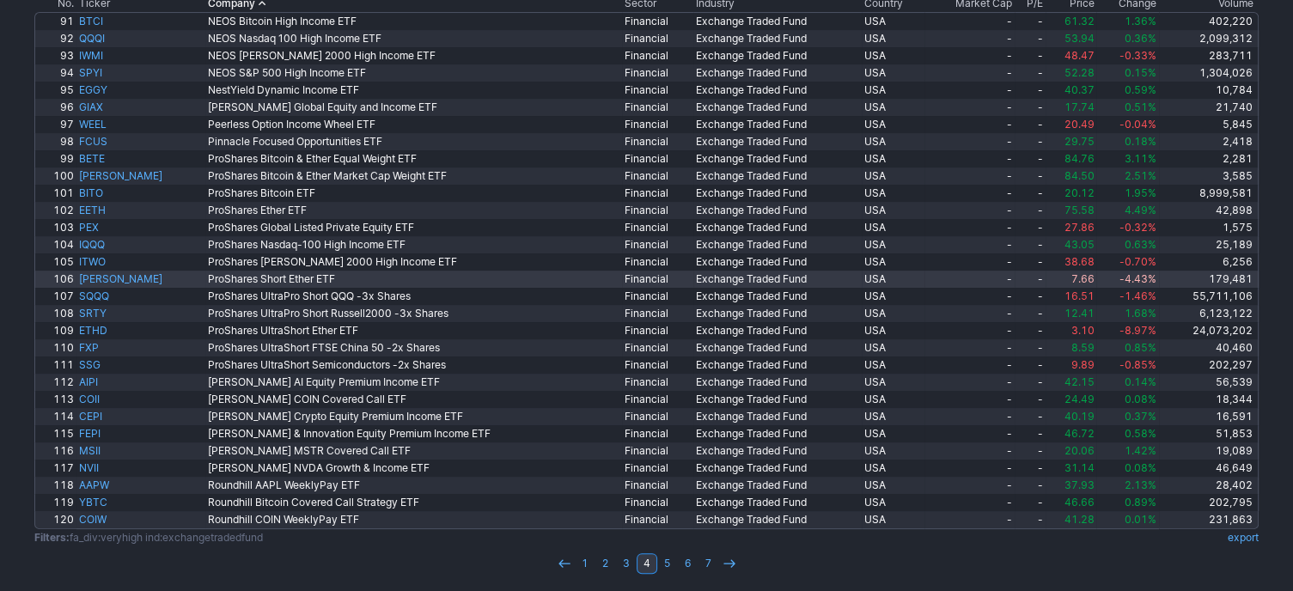
scroll to position [286, 0]
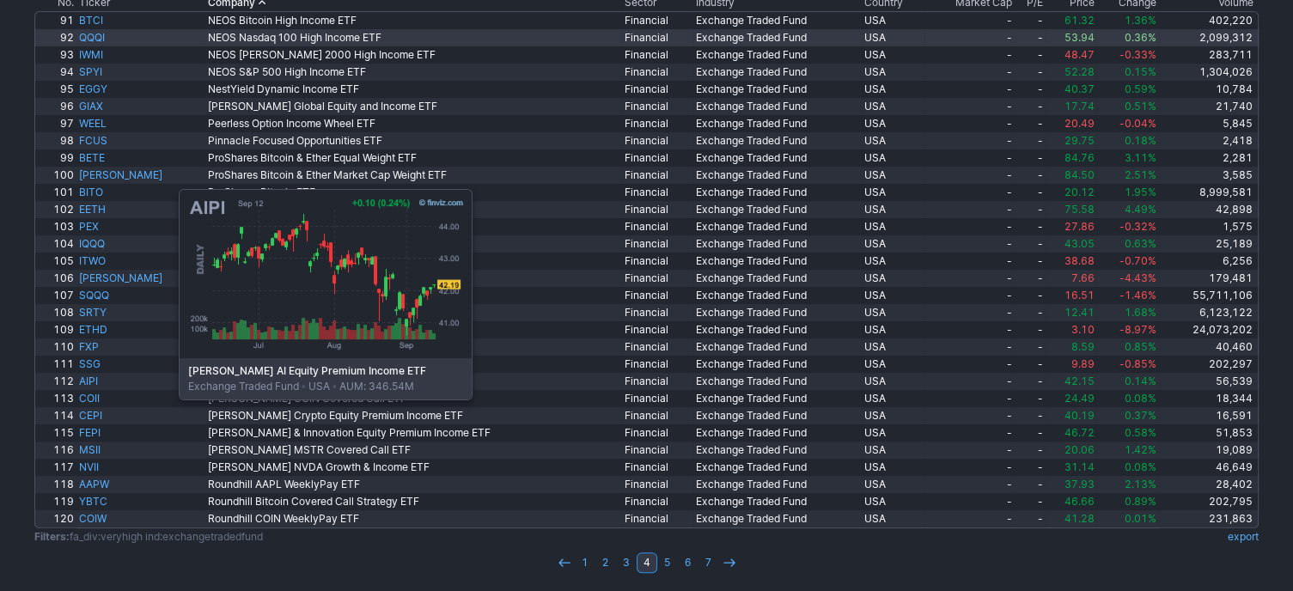
drag, startPoint x: 93, startPoint y: 377, endPoint x: 651, endPoint y: 34, distance: 654.8
click at [205, 405] on link "REX COIN Covered Call ETF" at bounding box center [414, 398] width 418 height 17
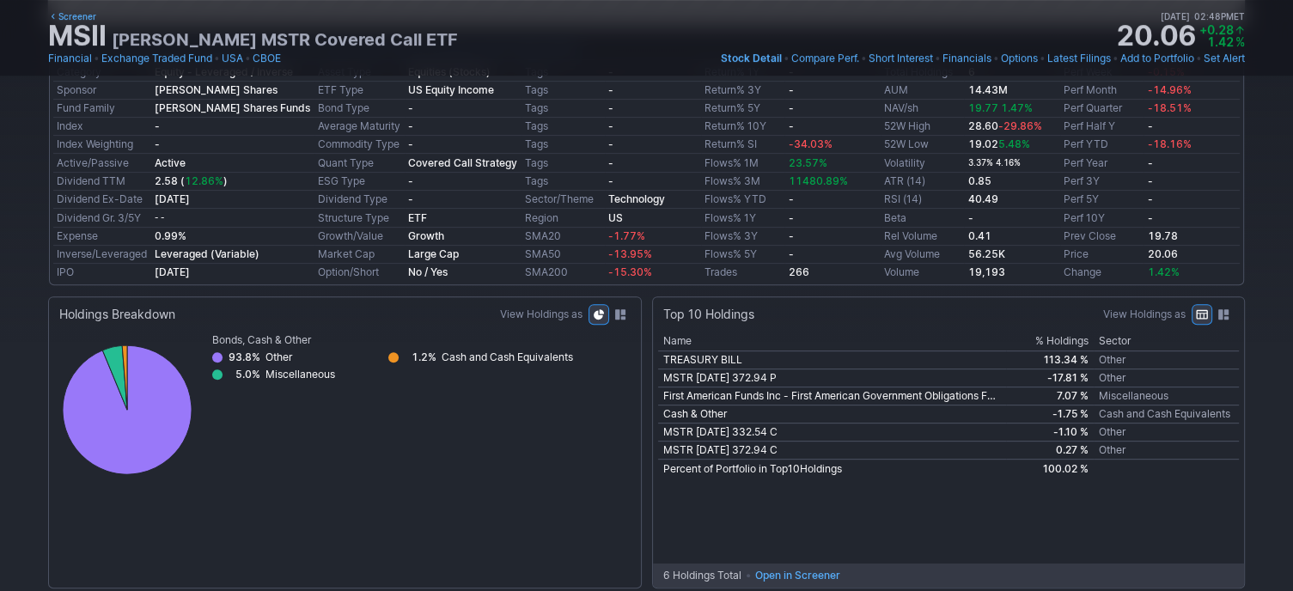
scroll to position [86, 0]
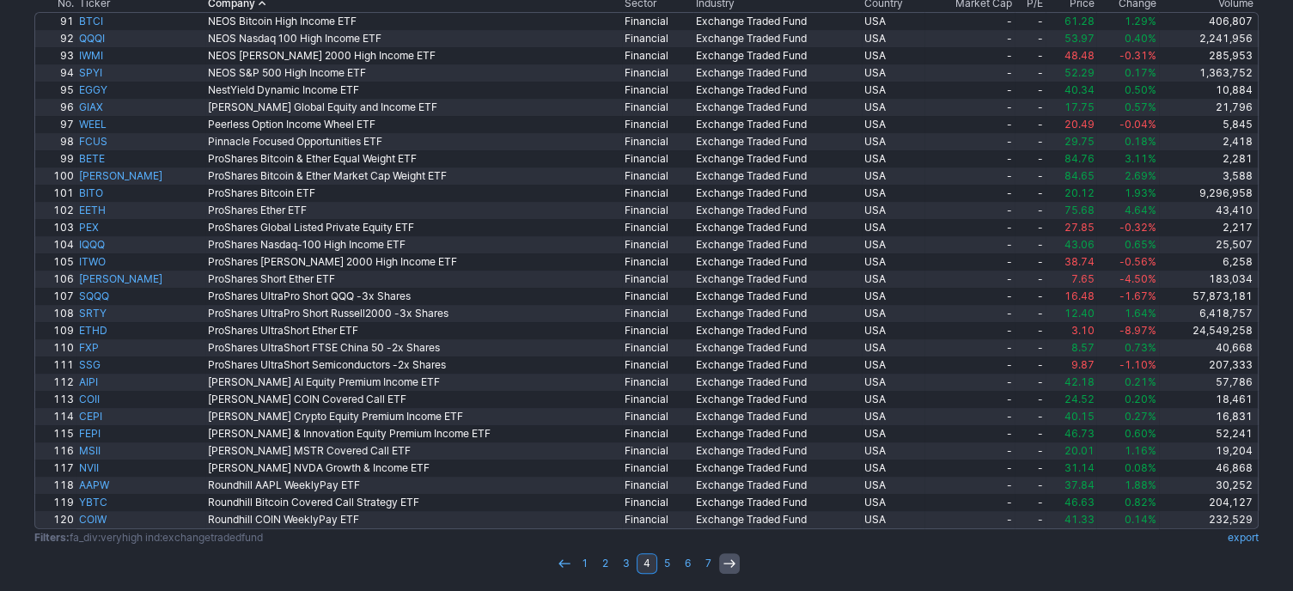
click at [735, 560] on icon at bounding box center [730, 564] width 14 height 14
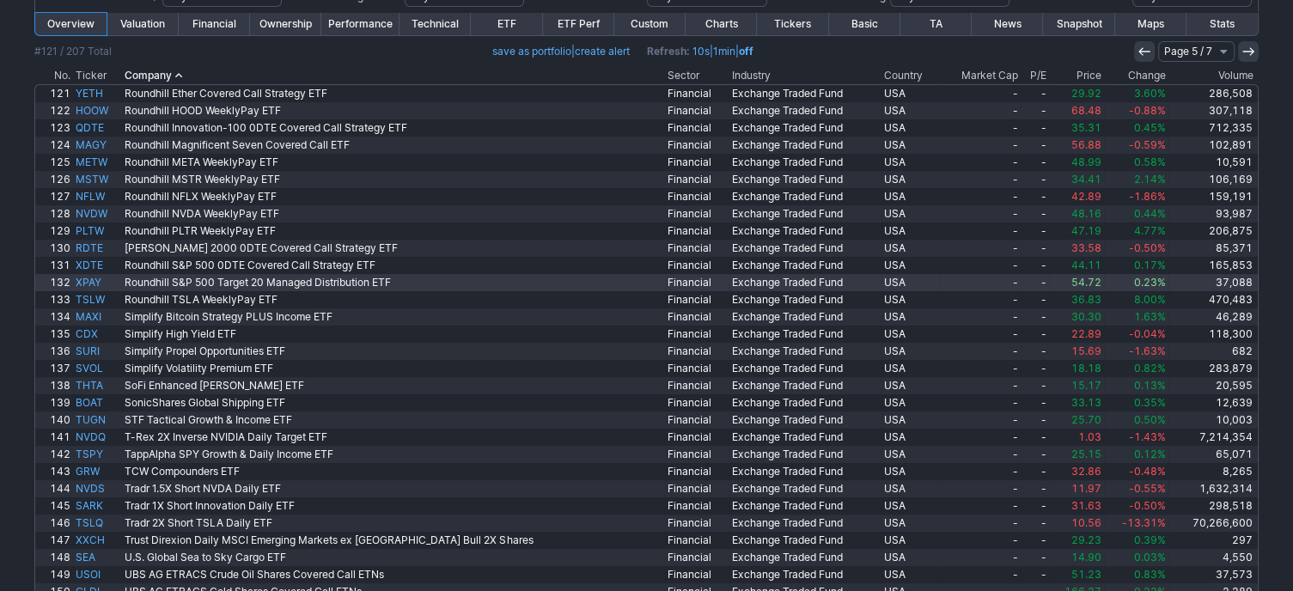
scroll to position [286, 0]
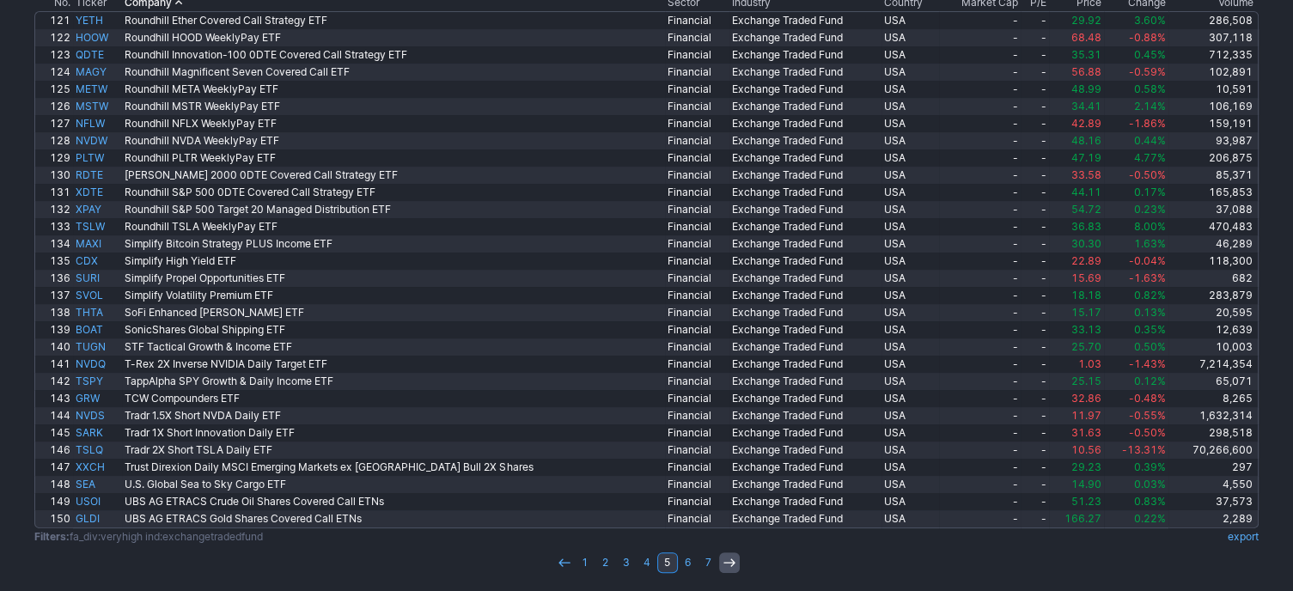
click at [737, 565] on link at bounding box center [729, 563] width 21 height 21
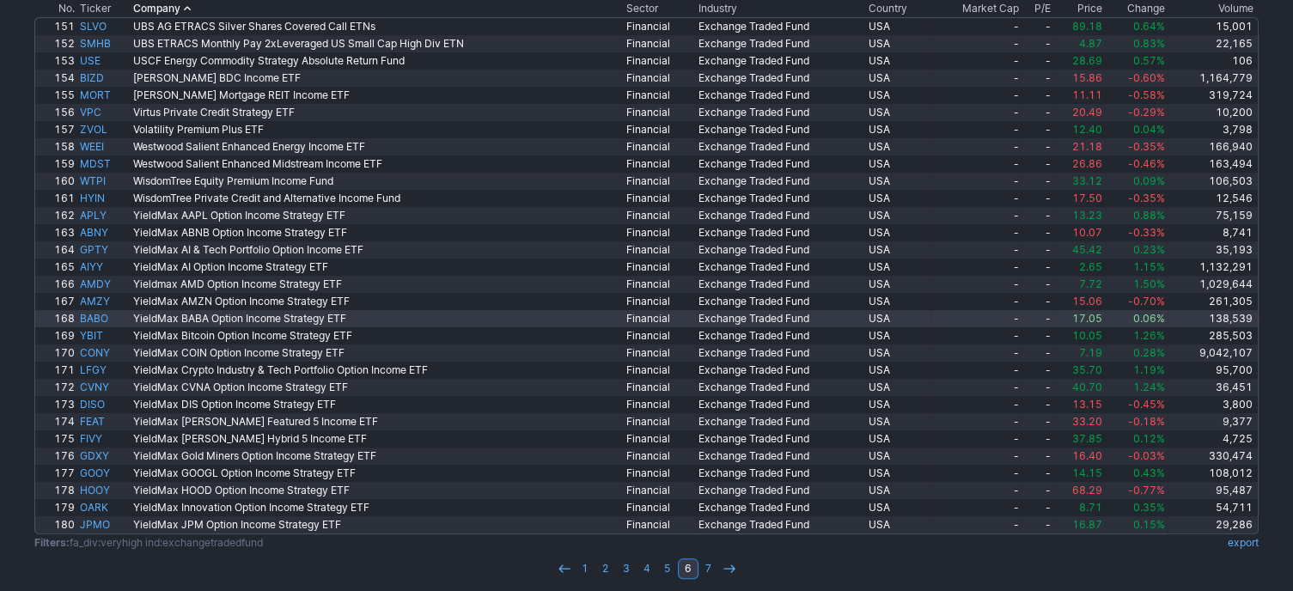
scroll to position [286, 0]
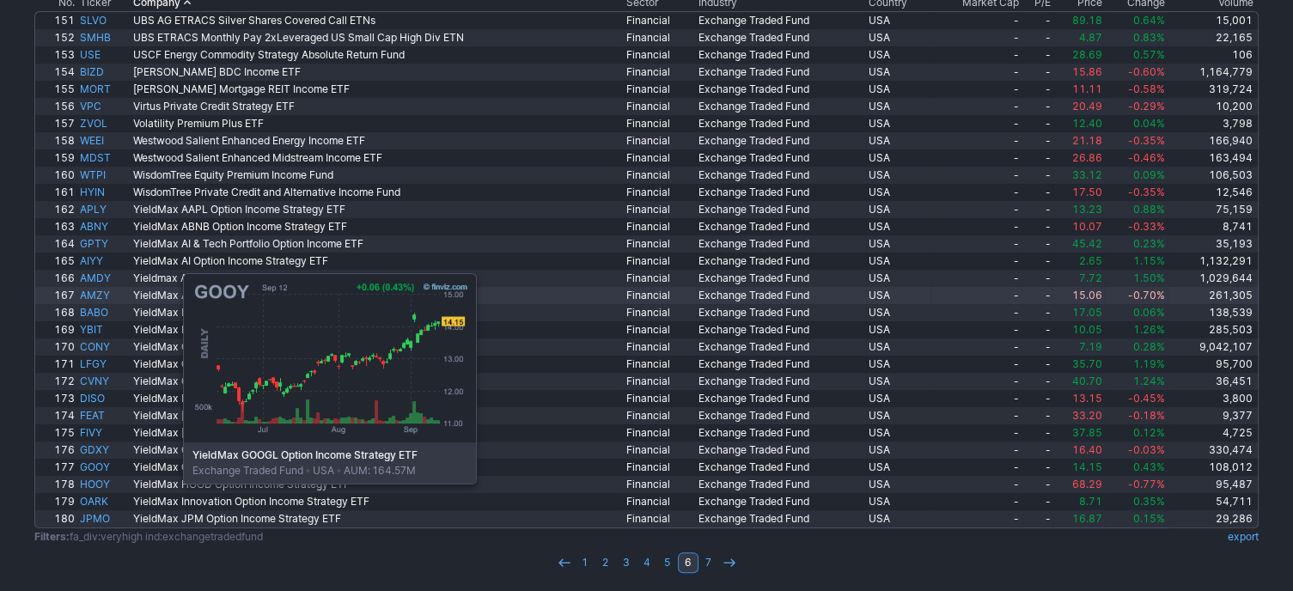
drag, startPoint x: 97, startPoint y: 462, endPoint x: 236, endPoint y: 290, distance: 221.2
click at [236, 271] on link "Yieldmax AMD Option Income Strategy ETF" at bounding box center [377, 278] width 493 height 17
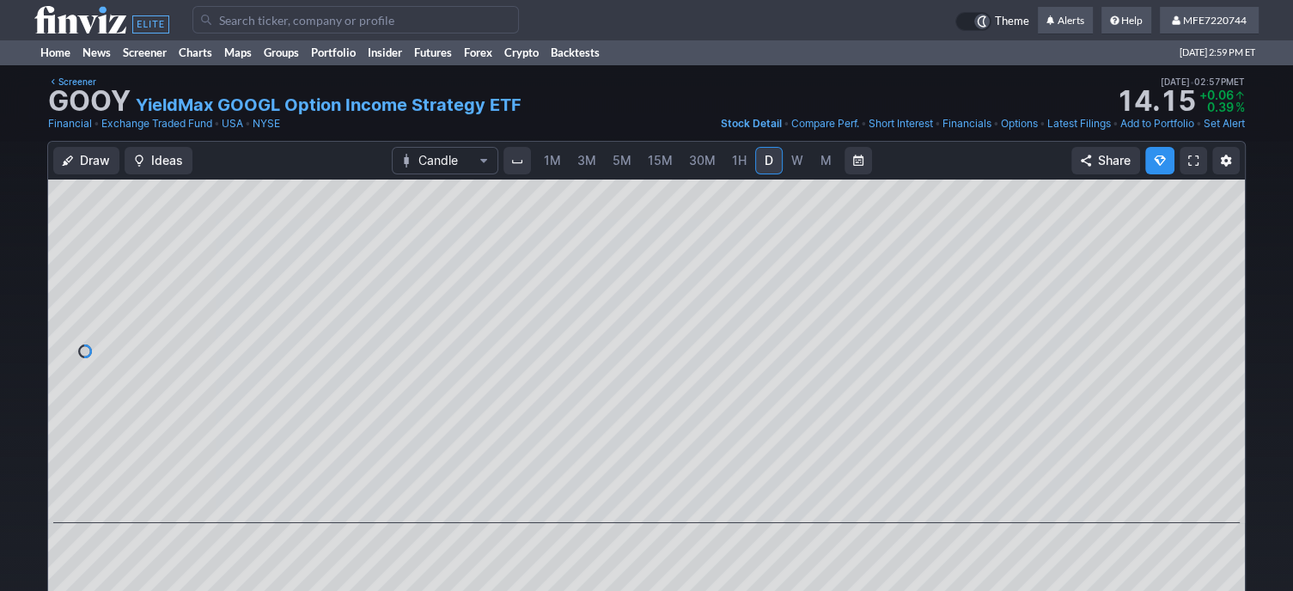
click at [420, 20] on input "Search" at bounding box center [356, 20] width 327 height 28
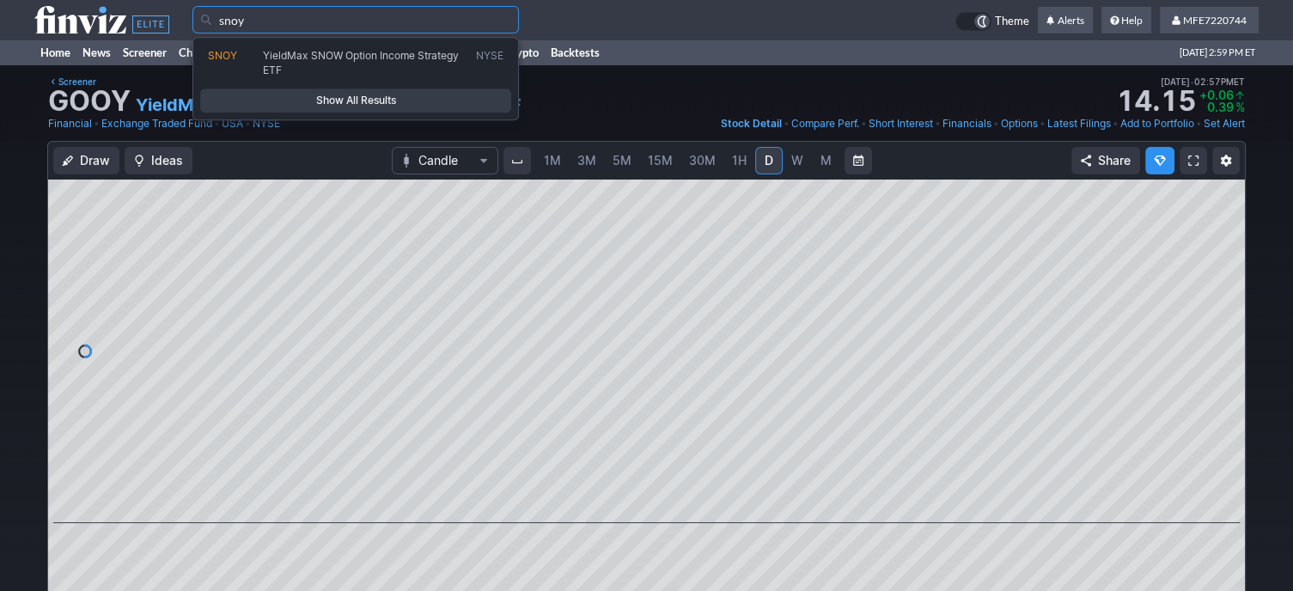
type input "snoy"
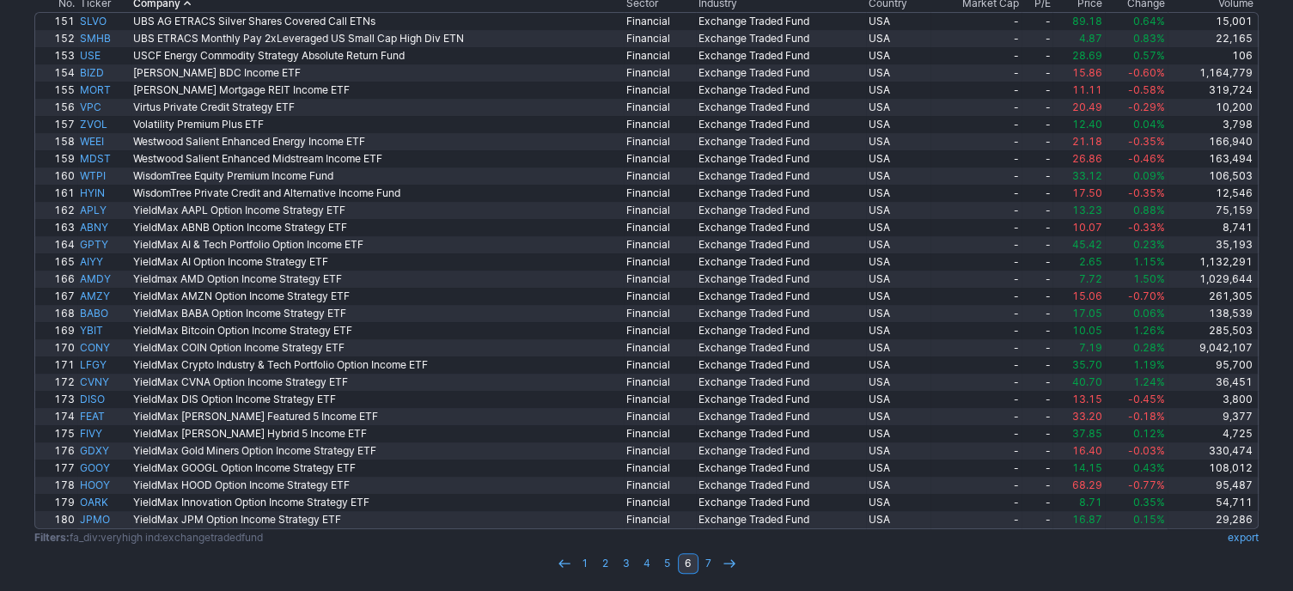
scroll to position [286, 0]
click at [725, 563] on icon at bounding box center [730, 563] width 14 height 14
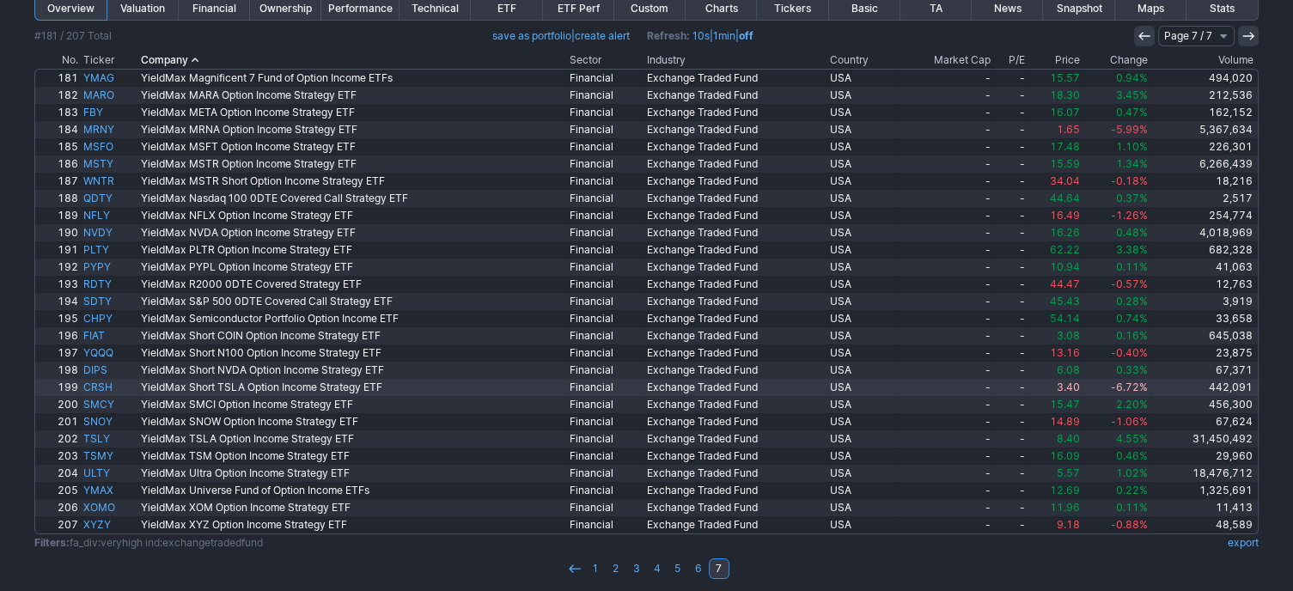
scroll to position [235, 0]
